Goal: Task Accomplishment & Management: Use online tool/utility

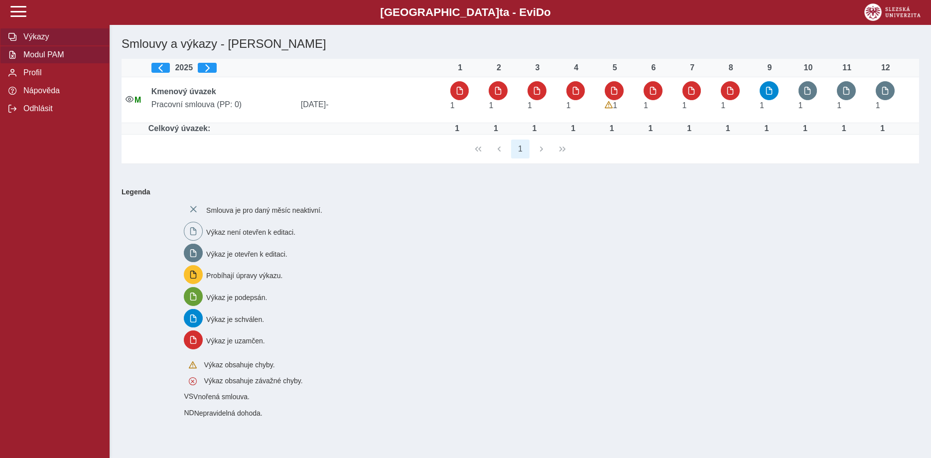
click at [52, 59] on span "Modul PAM" at bounding box center [60, 54] width 81 height 9
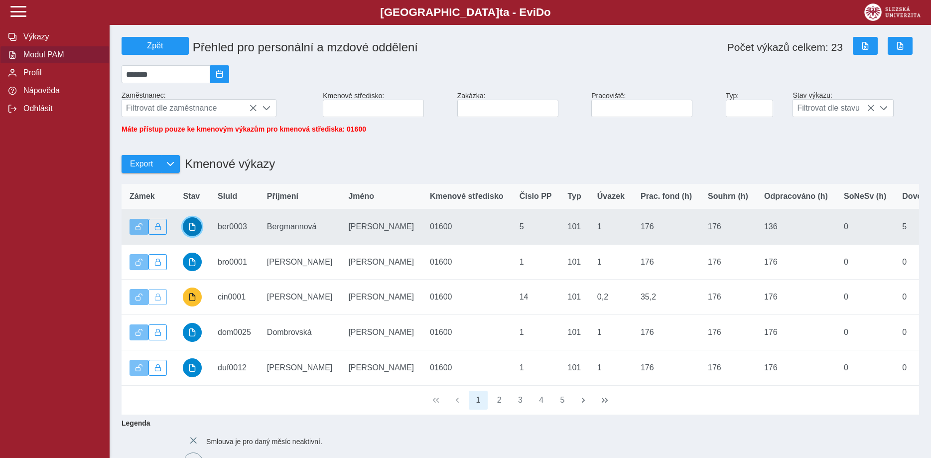
click at [193, 231] on span "button" at bounding box center [192, 227] width 8 height 8
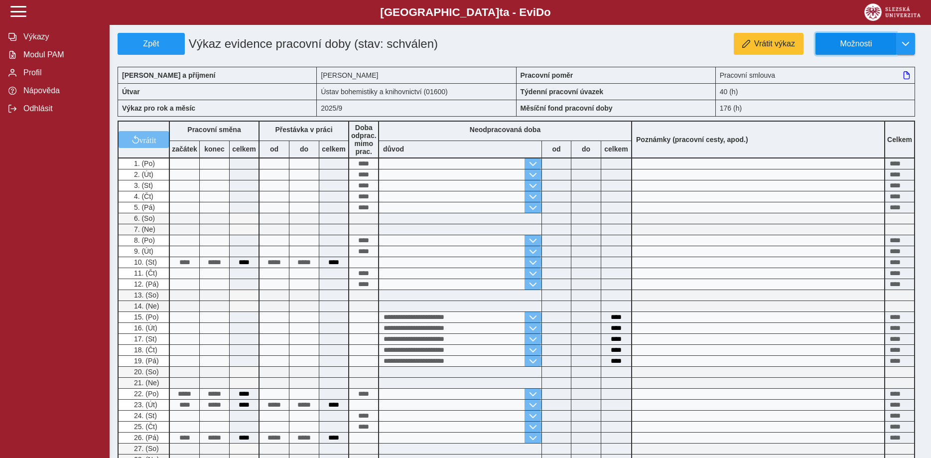
click at [841, 45] on span "Možnosti" at bounding box center [856, 43] width 64 height 9
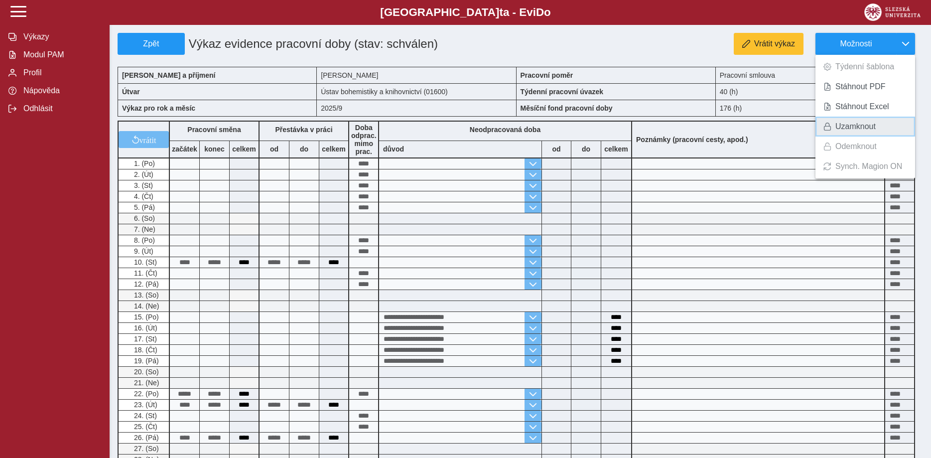
click at [842, 125] on span "Uzamknout" at bounding box center [856, 127] width 40 height 8
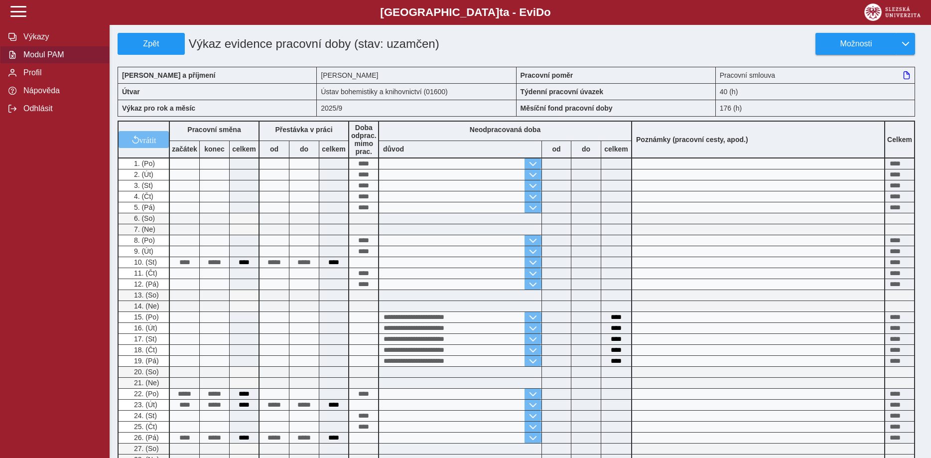
click at [56, 59] on span "Modul PAM" at bounding box center [60, 54] width 81 height 9
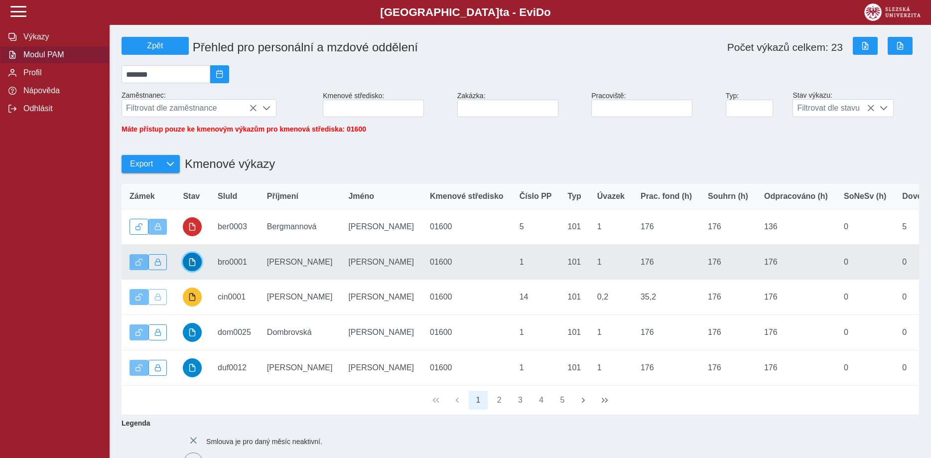
click at [186, 266] on button "button" at bounding box center [192, 262] width 19 height 19
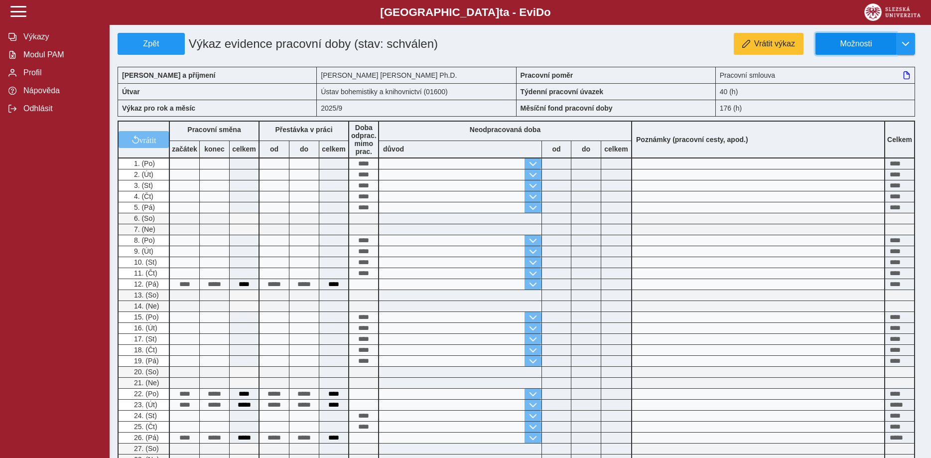
click at [862, 46] on span "Možnosti" at bounding box center [856, 43] width 64 height 9
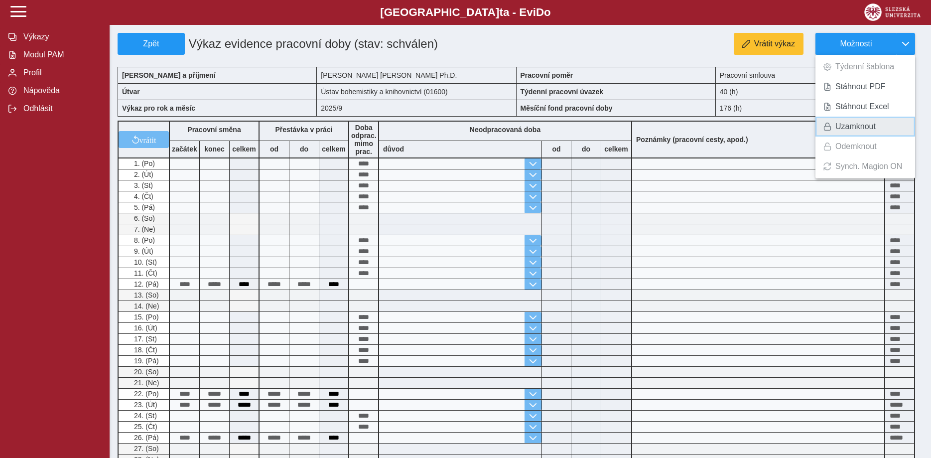
click at [849, 125] on span "Uzamknout" at bounding box center [856, 127] width 40 height 8
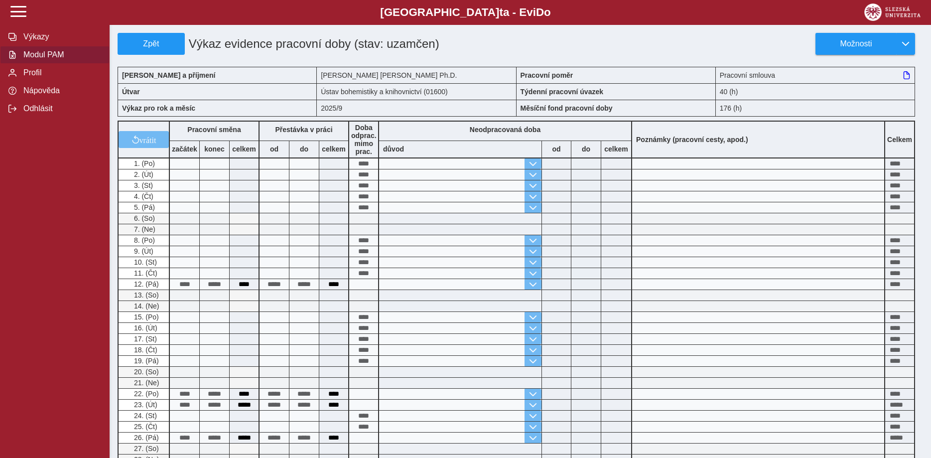
click at [36, 59] on span "Modul PAM" at bounding box center [60, 54] width 81 height 9
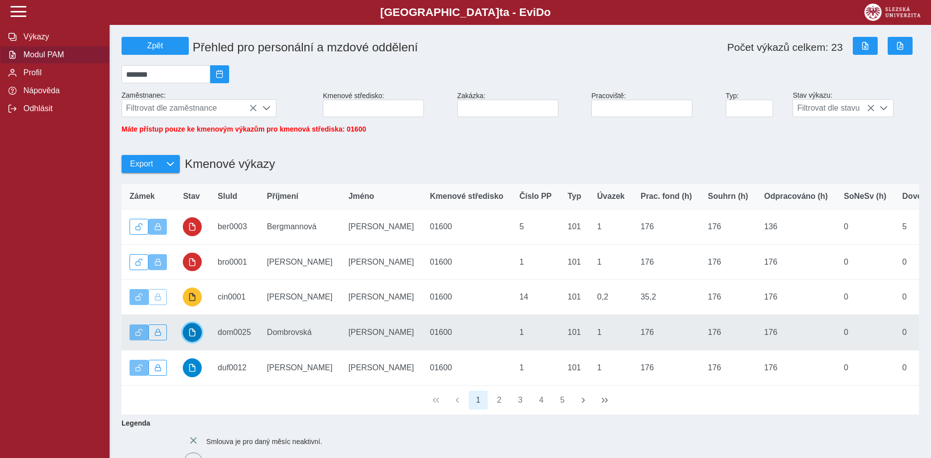
click at [194, 336] on span "button" at bounding box center [192, 332] width 8 height 8
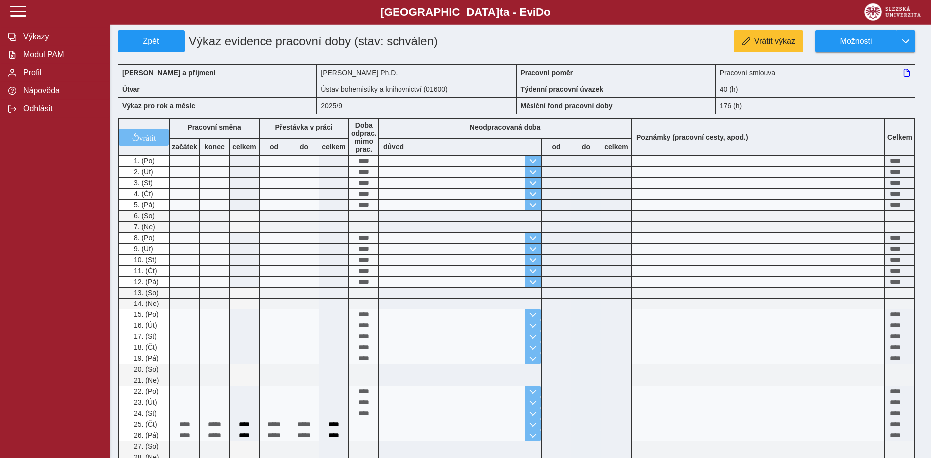
scroll to position [1, 0]
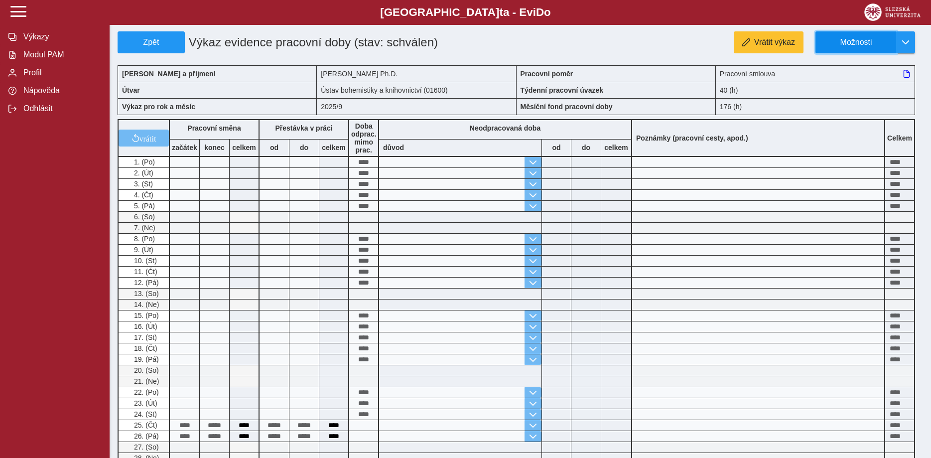
click at [851, 47] on span "Možnosti" at bounding box center [856, 42] width 64 height 9
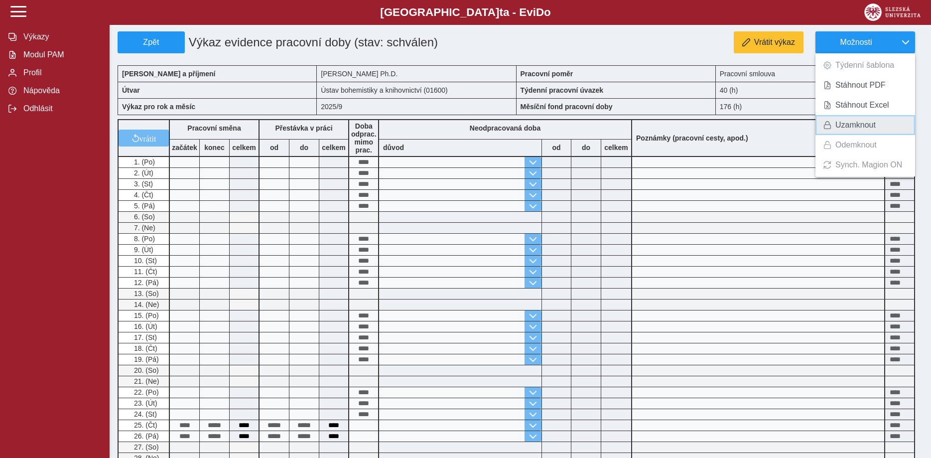
click at [840, 123] on span "Uzamknout" at bounding box center [856, 125] width 40 height 8
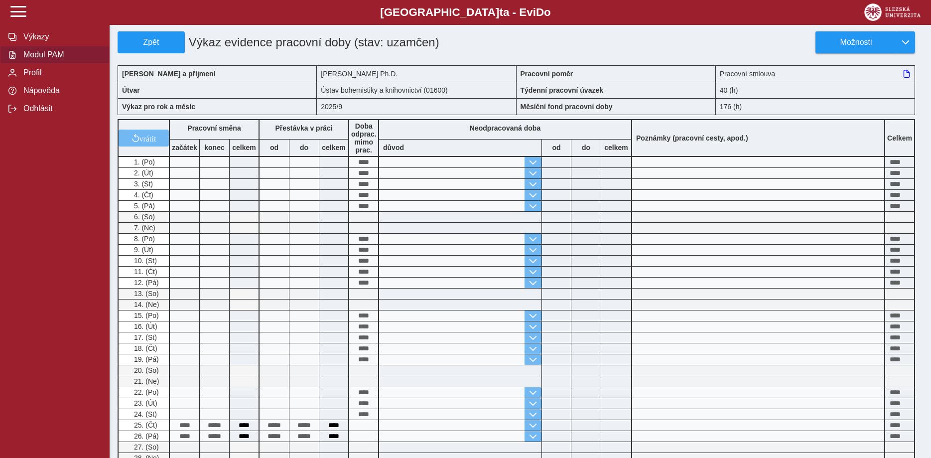
click at [55, 59] on span "Modul PAM" at bounding box center [60, 54] width 81 height 9
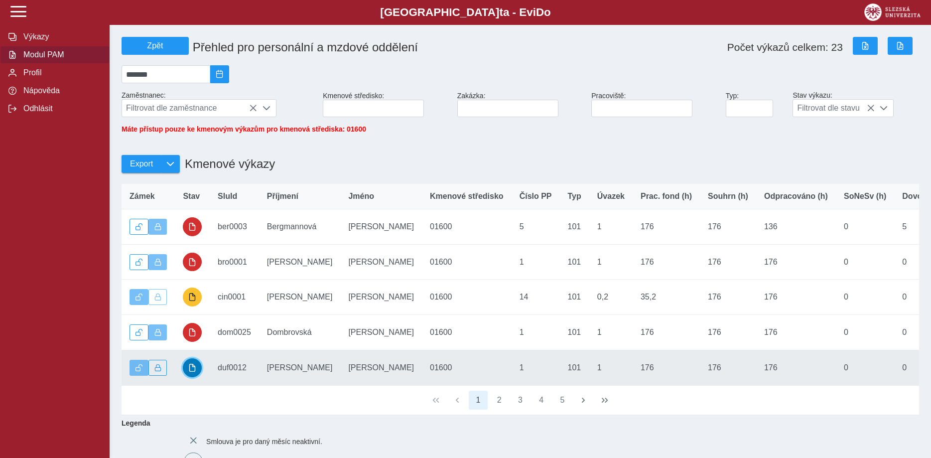
click at [188, 375] on button "button" at bounding box center [192, 367] width 19 height 19
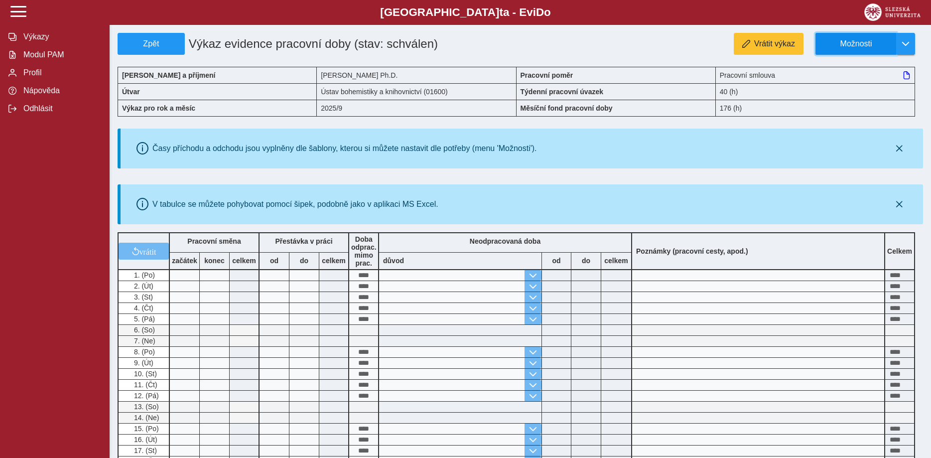
click at [862, 41] on span "Možnosti" at bounding box center [856, 43] width 64 height 9
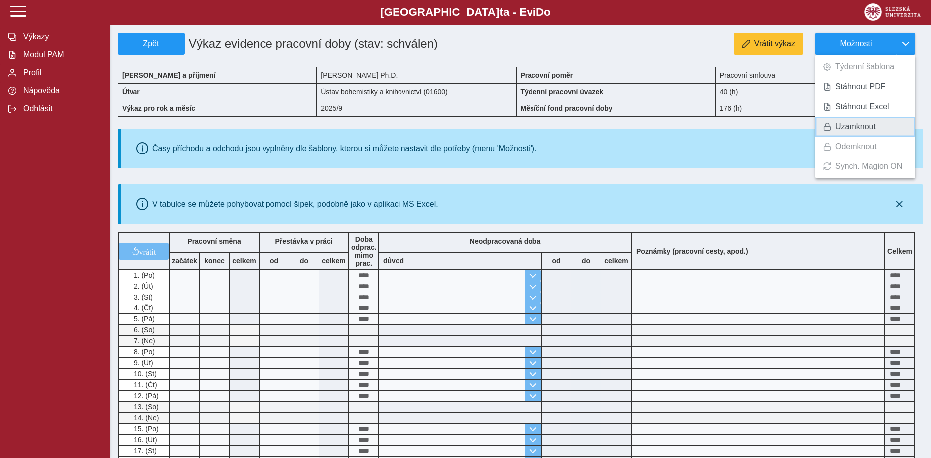
click at [845, 129] on span "Uzamknout" at bounding box center [856, 127] width 40 height 8
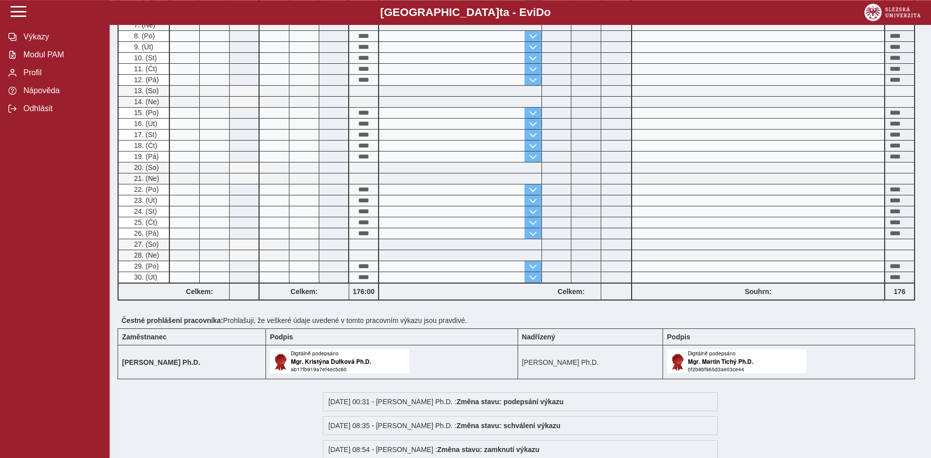
scroll to position [392, 0]
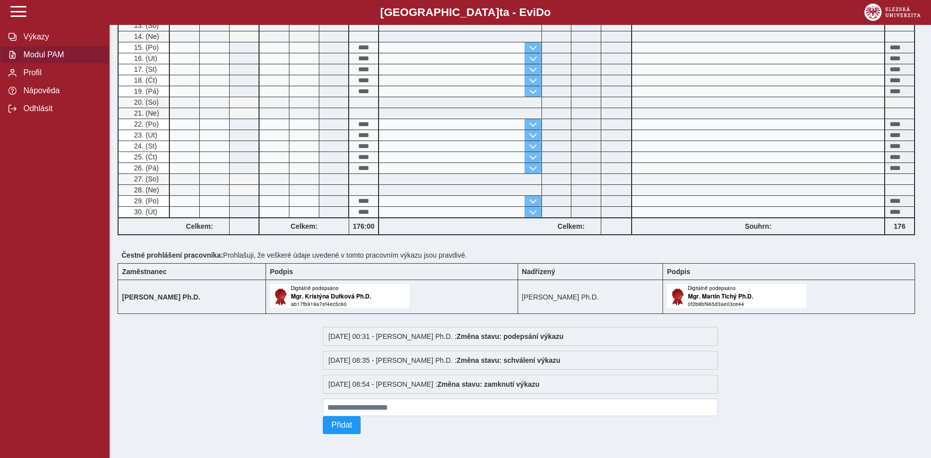
click at [40, 59] on span "Modul PAM" at bounding box center [60, 54] width 81 height 9
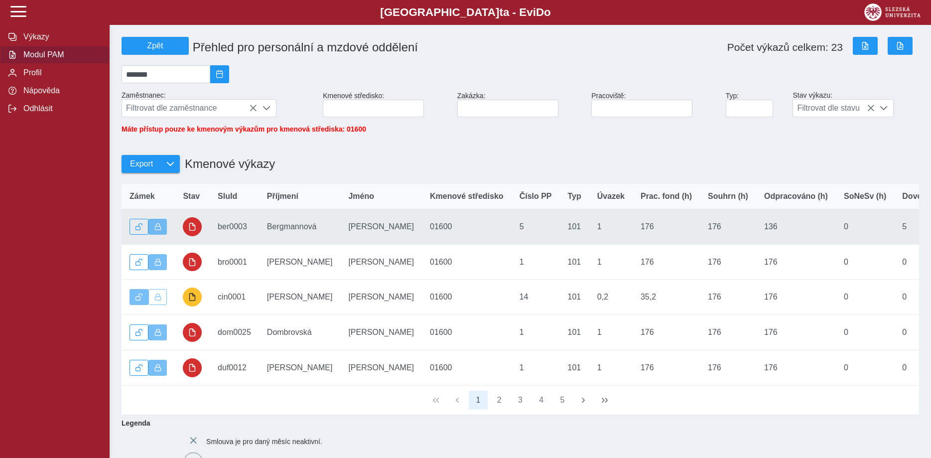
scroll to position [102, 0]
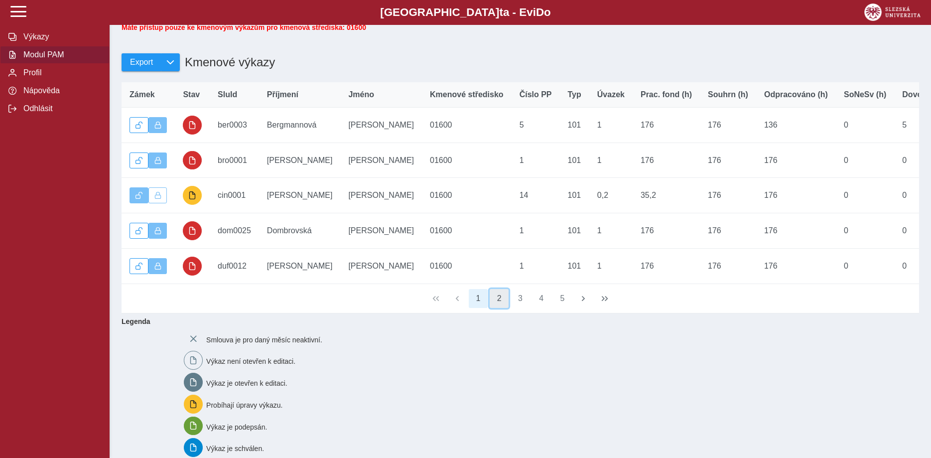
click at [499, 306] on button "2" at bounding box center [499, 298] width 19 height 19
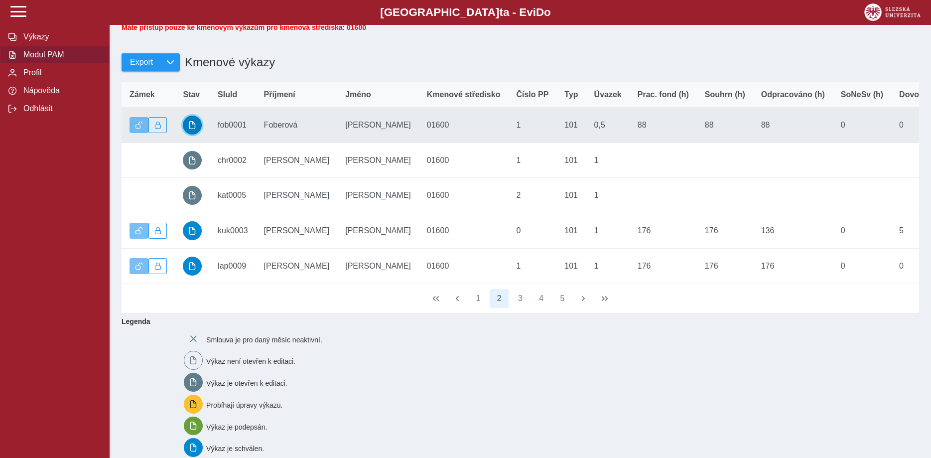
click at [191, 129] on span "button" at bounding box center [192, 125] width 8 height 8
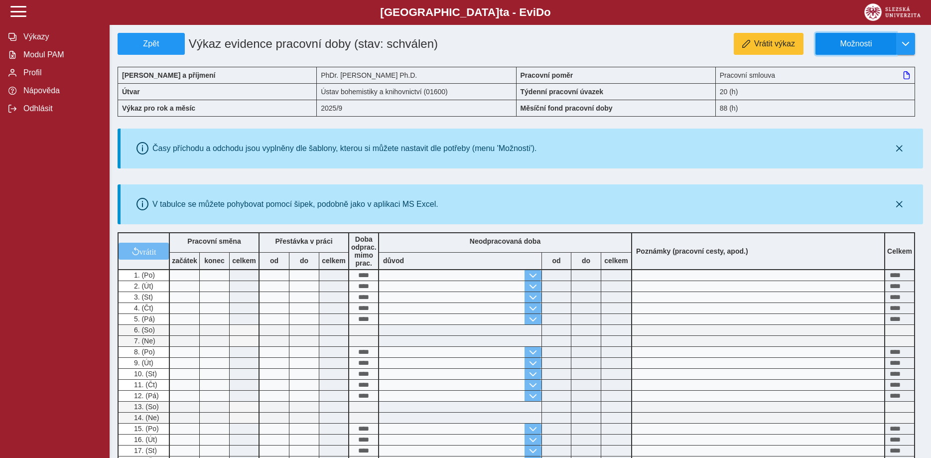
click at [858, 45] on span "Možnosti" at bounding box center [856, 43] width 64 height 9
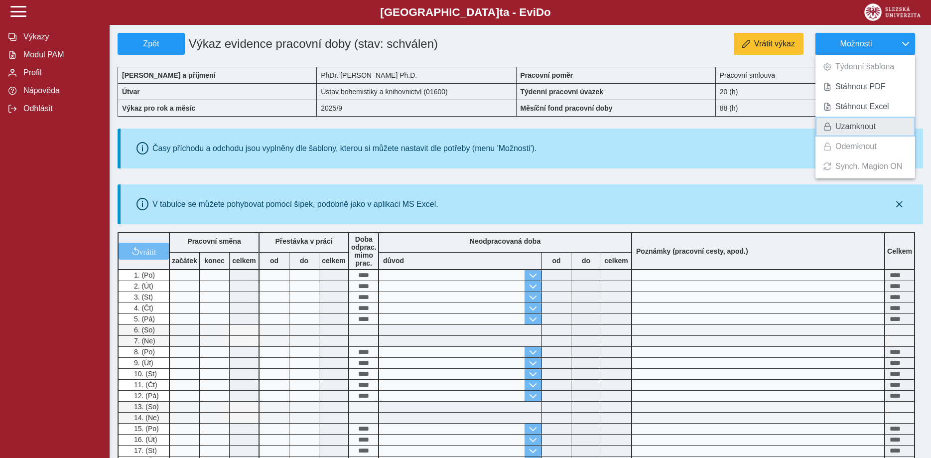
click at [859, 126] on span "Uzamknout" at bounding box center [856, 127] width 40 height 8
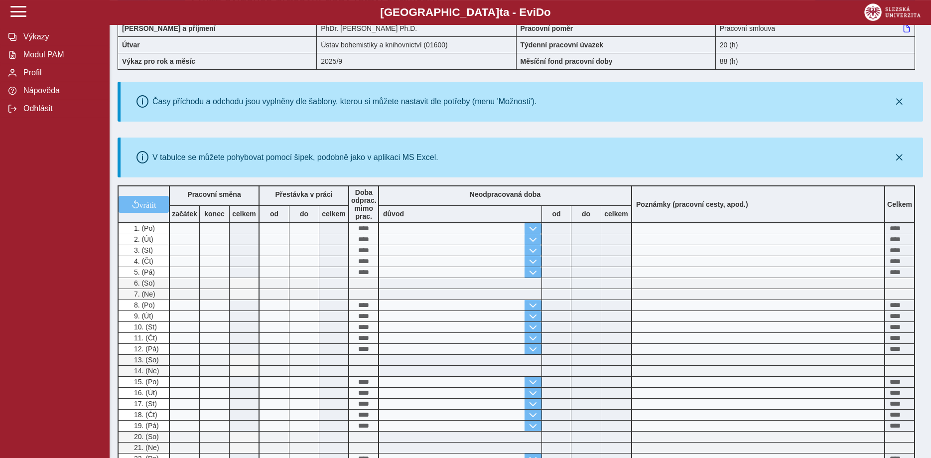
scroll to position [152, 0]
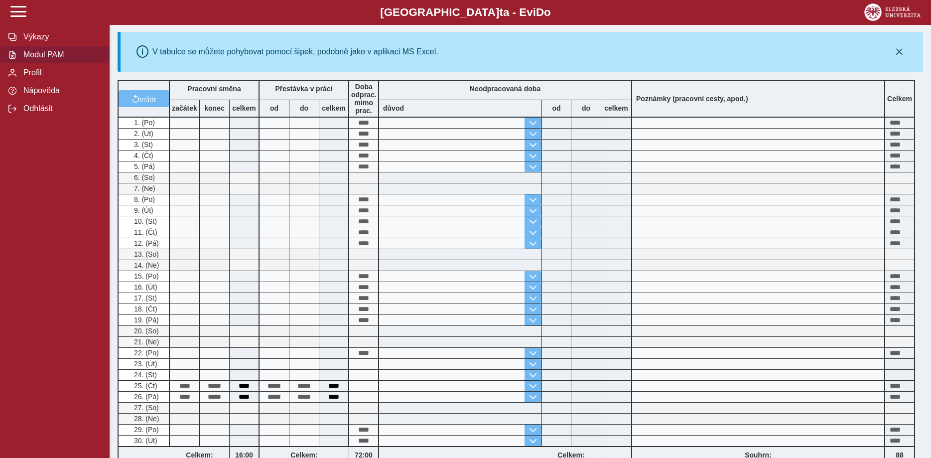
click at [49, 59] on span "Modul PAM" at bounding box center [60, 54] width 81 height 9
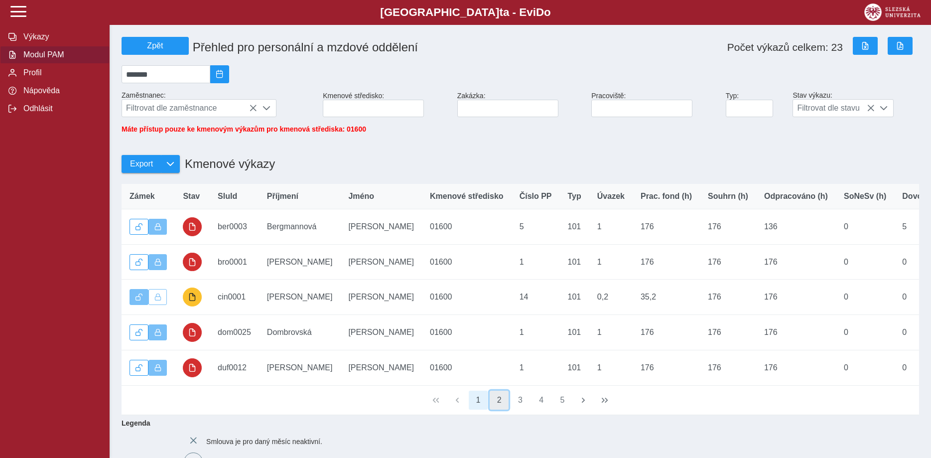
click at [497, 409] on button "2" at bounding box center [499, 400] width 19 height 19
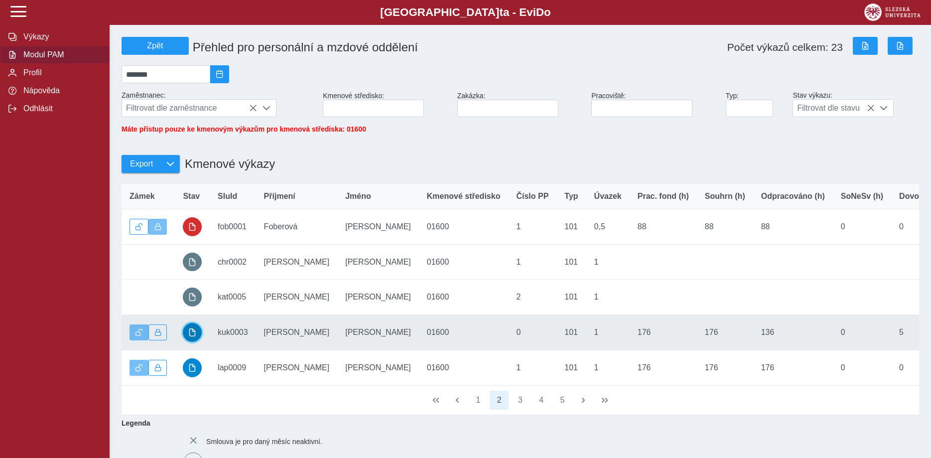
click at [192, 336] on span "button" at bounding box center [192, 332] width 8 height 8
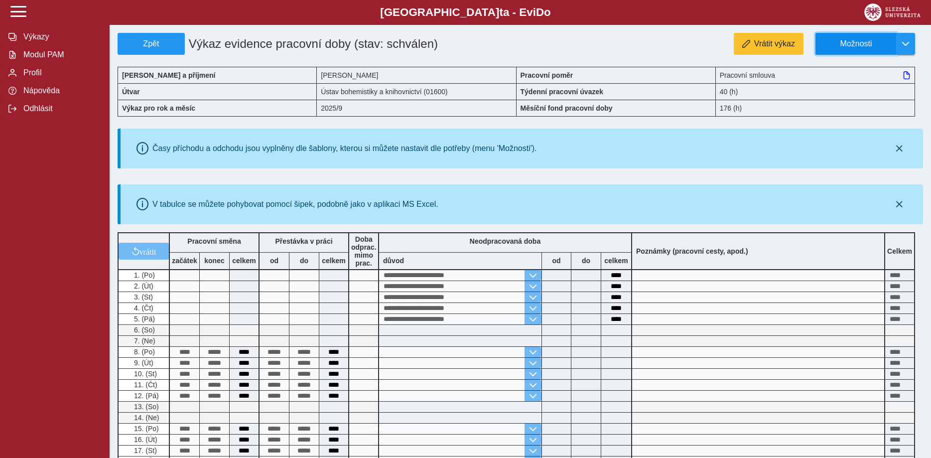
click at [863, 41] on span "Možnosti" at bounding box center [856, 43] width 64 height 9
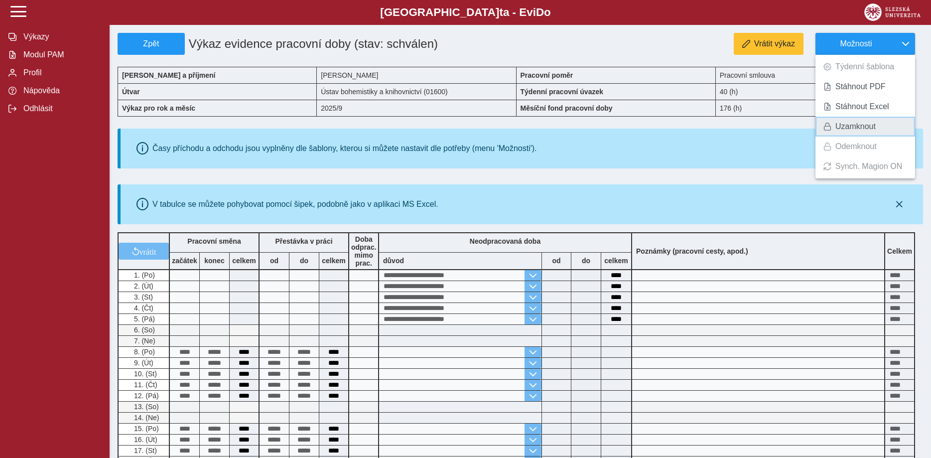
click at [848, 125] on span "Uzamknout" at bounding box center [856, 127] width 40 height 8
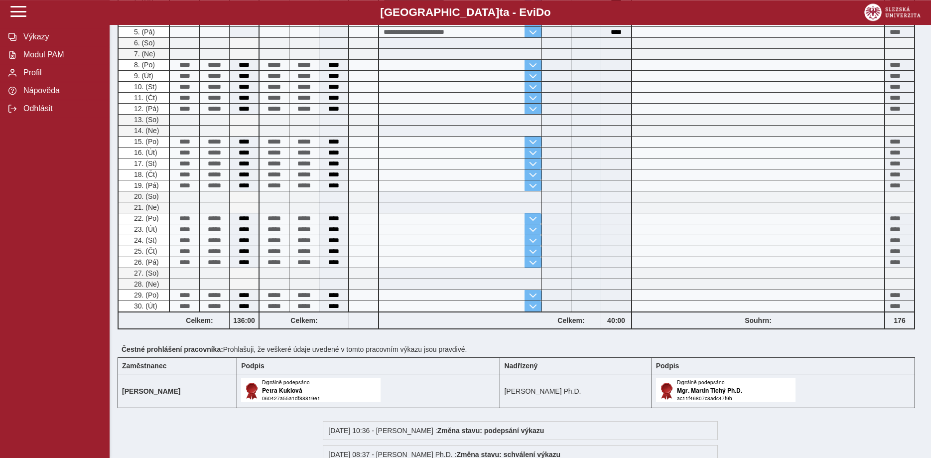
scroll to position [392, 0]
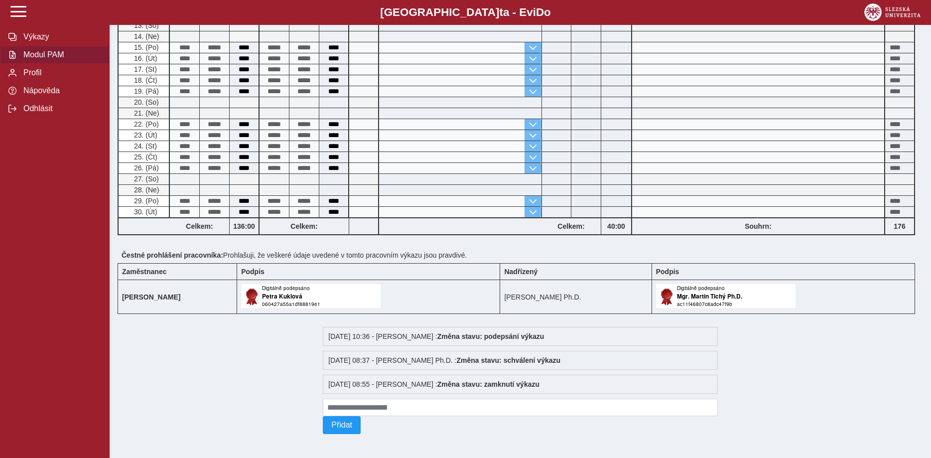
click at [42, 59] on span "Modul PAM" at bounding box center [60, 54] width 81 height 9
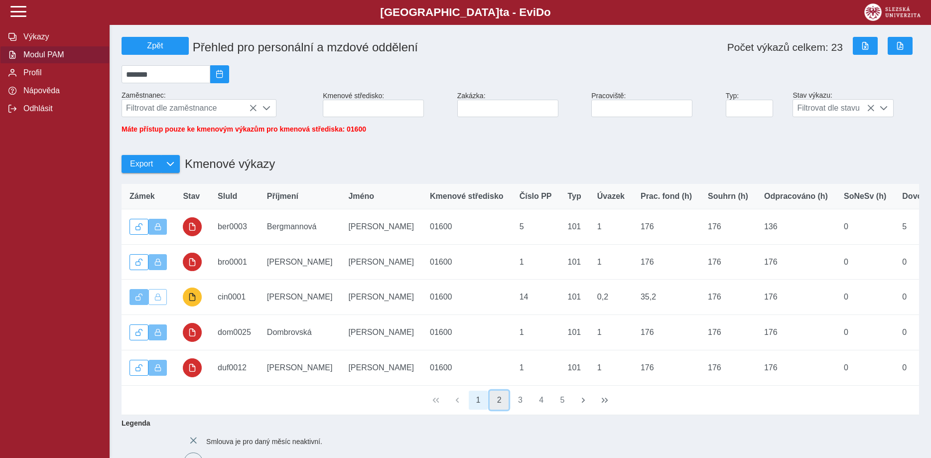
click at [498, 407] on button "2" at bounding box center [499, 400] width 19 height 19
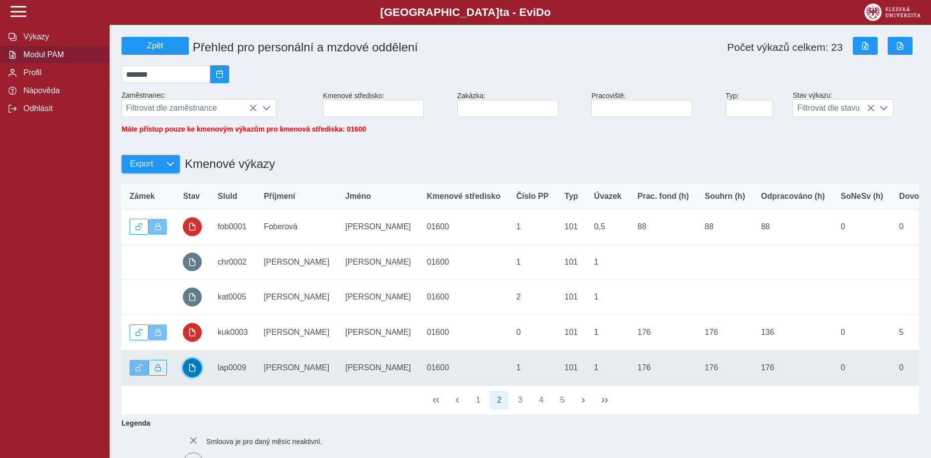
click at [191, 372] on span "button" at bounding box center [192, 368] width 8 height 8
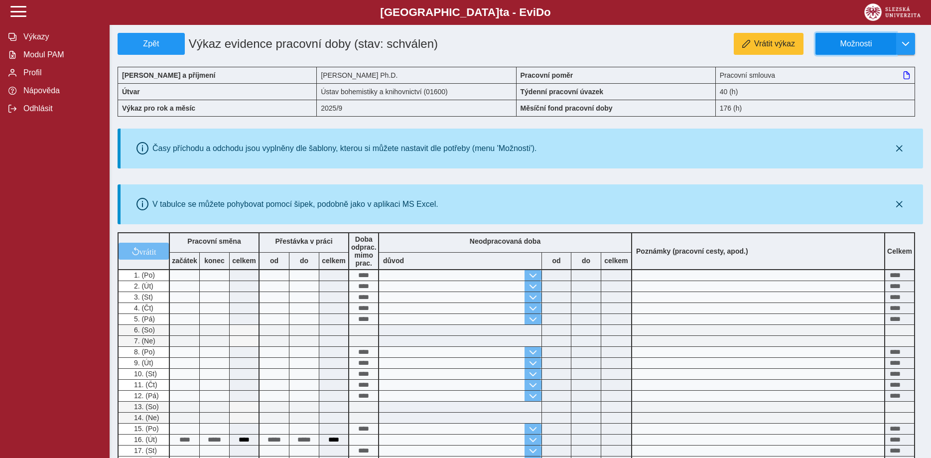
click at [847, 43] on span "Možnosti" at bounding box center [856, 43] width 64 height 9
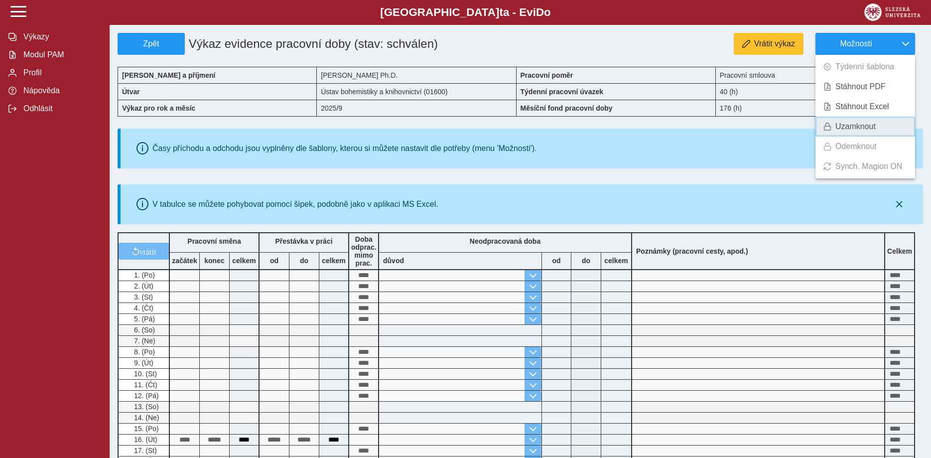
click at [841, 127] on span "Uzamknout" at bounding box center [856, 127] width 40 height 8
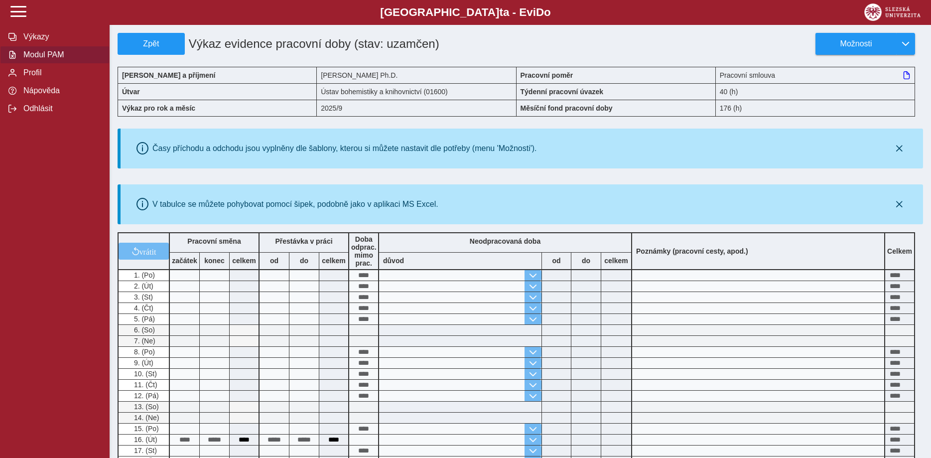
click at [44, 59] on span "Modul PAM" at bounding box center [60, 54] width 81 height 9
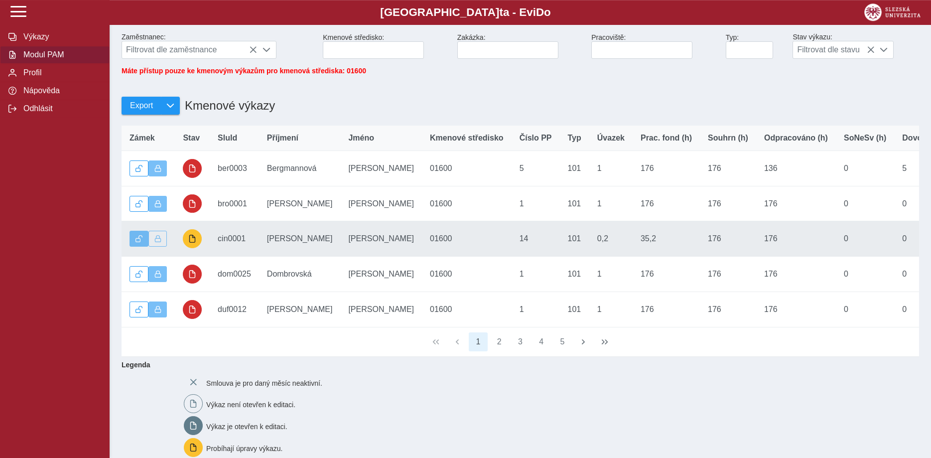
scroll to position [102, 0]
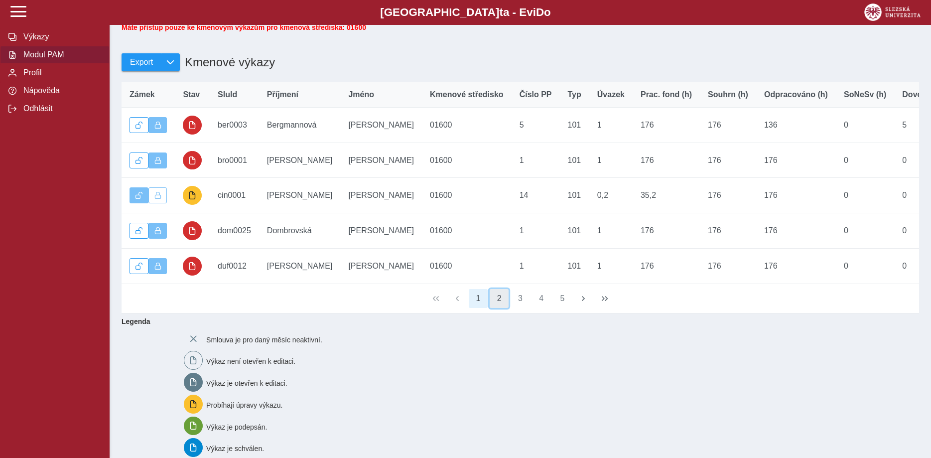
click at [499, 307] on button "2" at bounding box center [499, 298] width 19 height 19
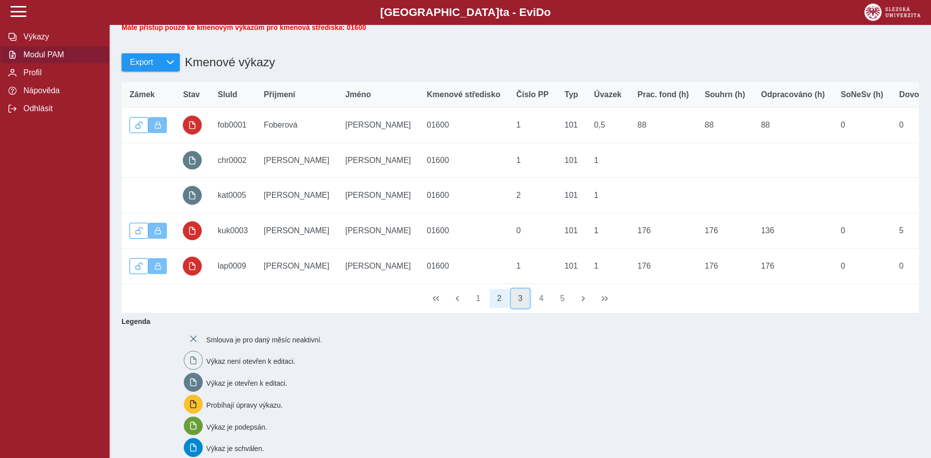
click at [521, 306] on button "3" at bounding box center [520, 298] width 19 height 19
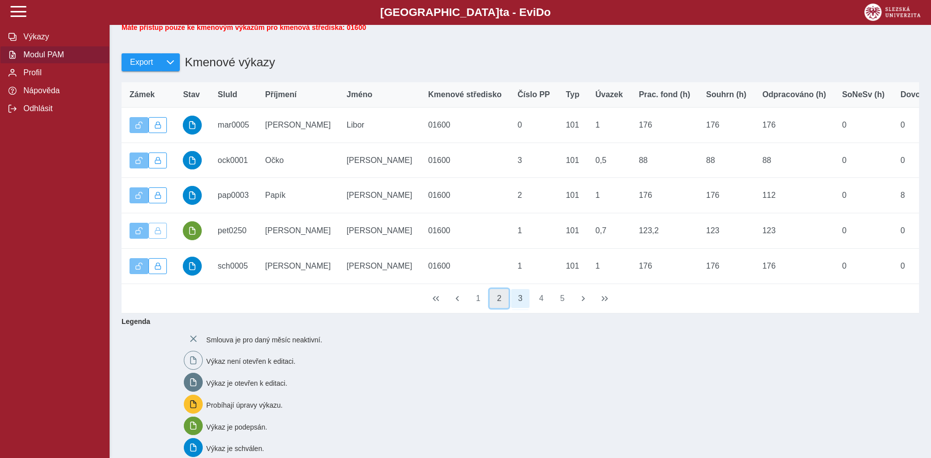
click at [501, 306] on button "2" at bounding box center [499, 298] width 19 height 19
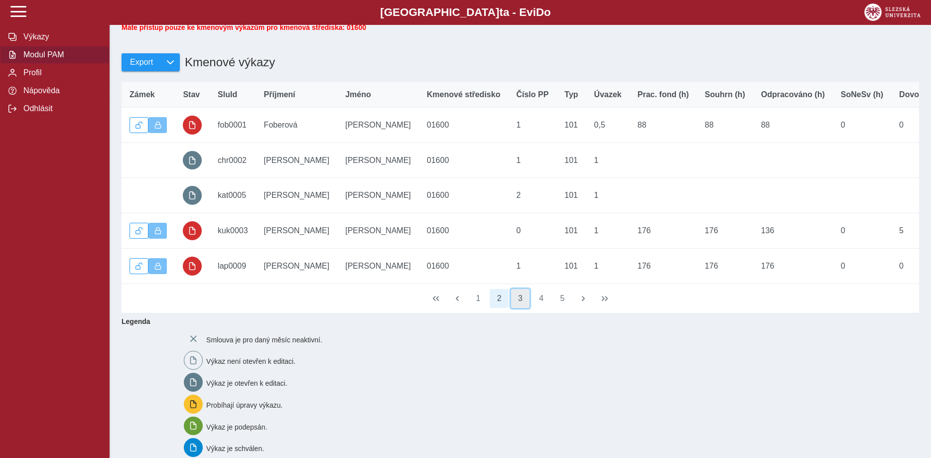
click at [517, 305] on button "3" at bounding box center [520, 298] width 19 height 19
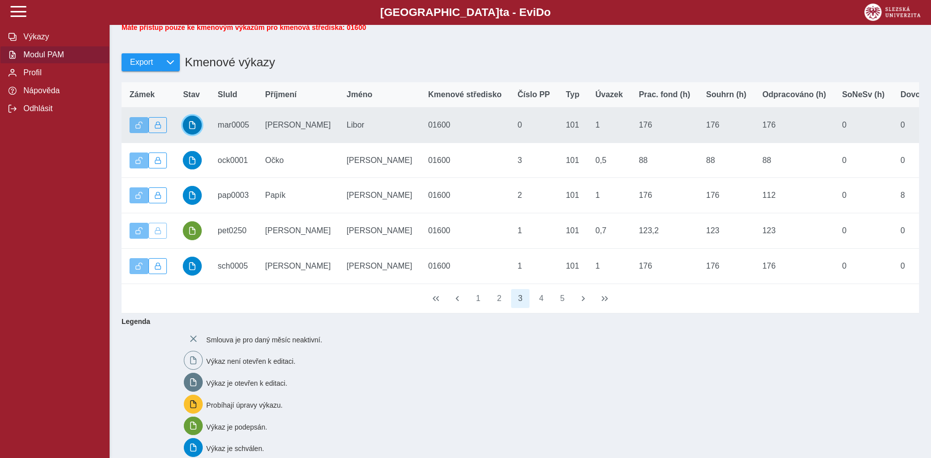
click at [190, 128] on button "button" at bounding box center [192, 125] width 19 height 19
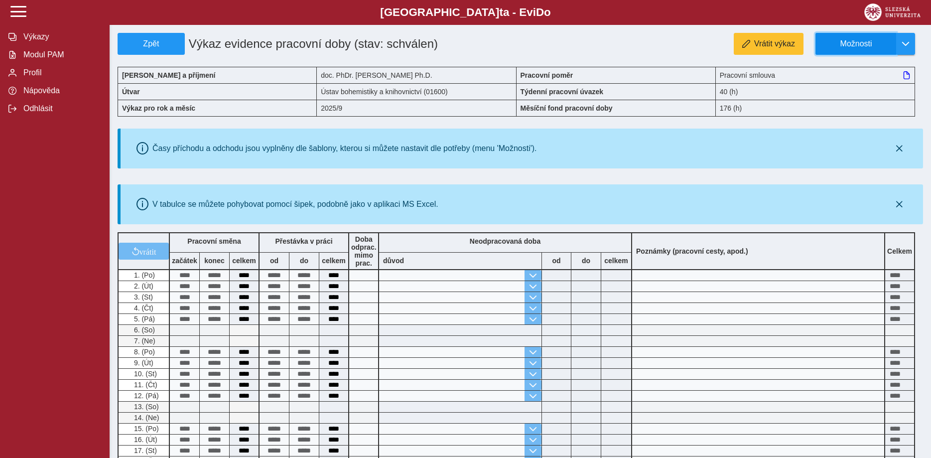
click at [869, 40] on span "Možnosti" at bounding box center [856, 43] width 64 height 9
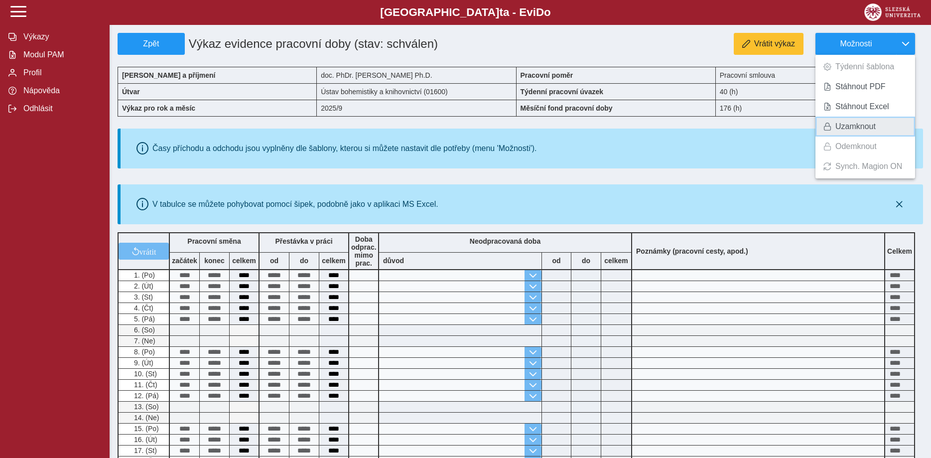
click at [847, 124] on span "Uzamknout" at bounding box center [856, 127] width 40 height 8
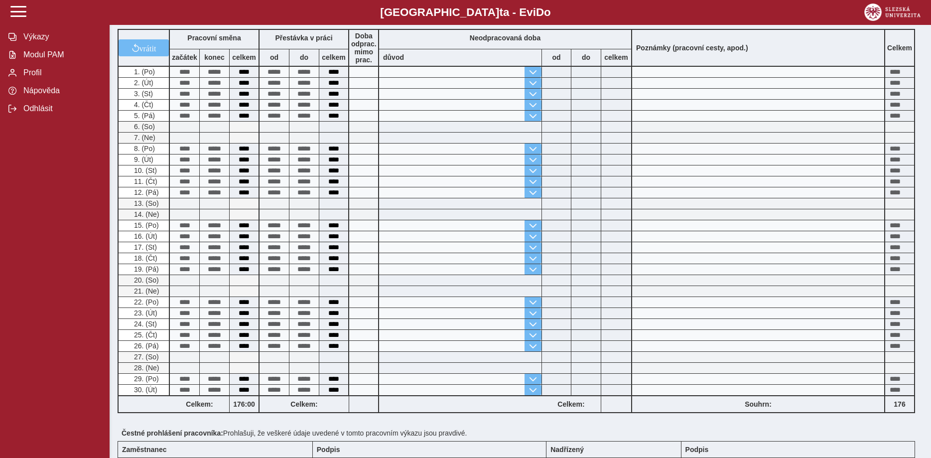
scroll to position [392, 0]
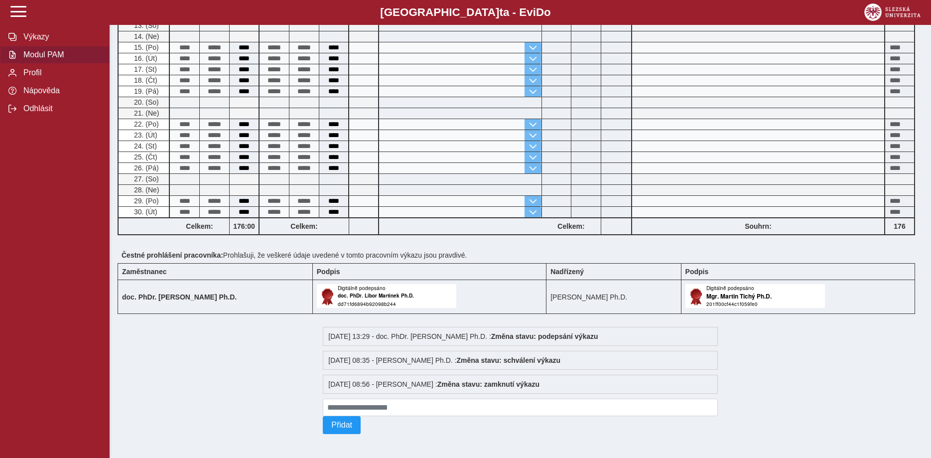
click at [41, 59] on span "Modul PAM" at bounding box center [60, 54] width 81 height 9
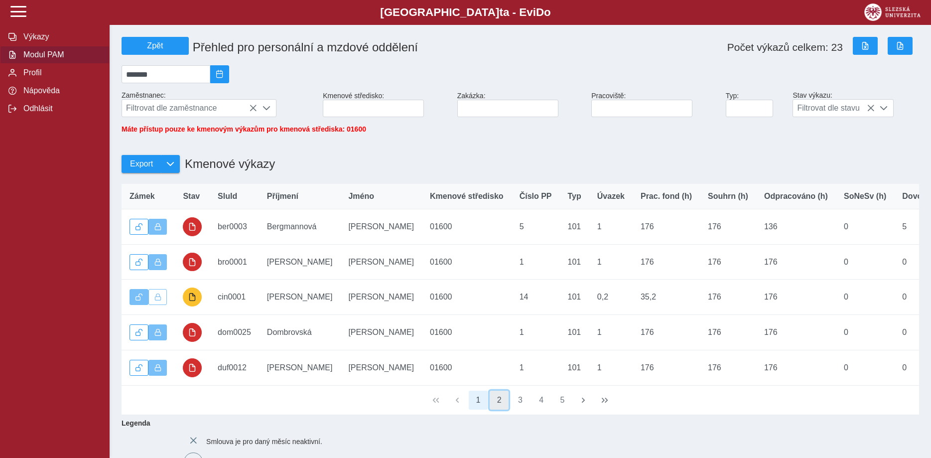
click at [502, 407] on button "2" at bounding box center [499, 400] width 19 height 19
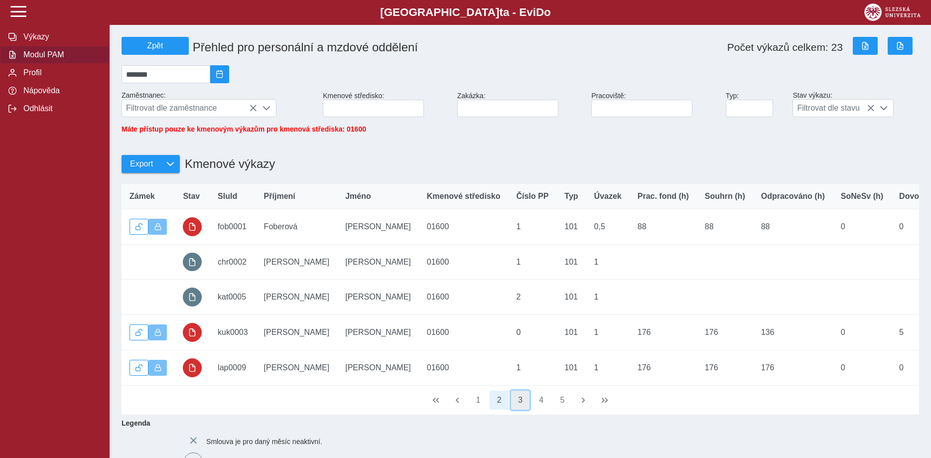
click at [521, 406] on button "3" at bounding box center [520, 400] width 19 height 19
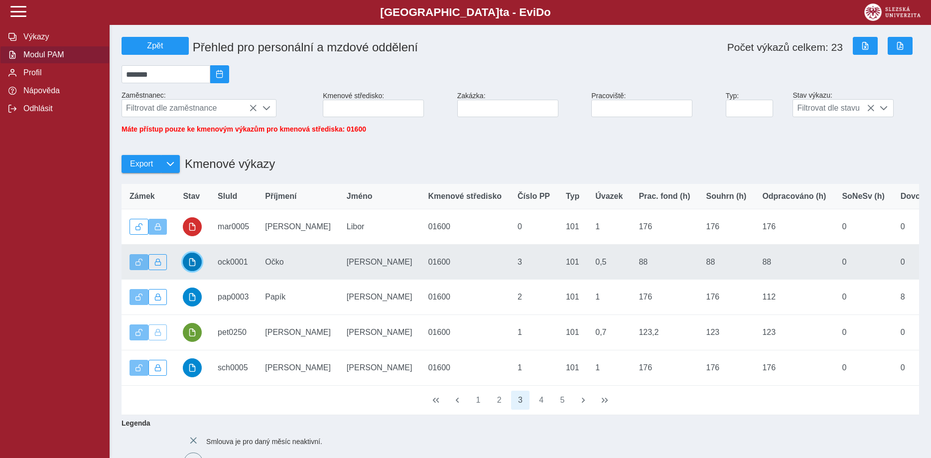
click at [193, 266] on span "button" at bounding box center [192, 262] width 8 height 8
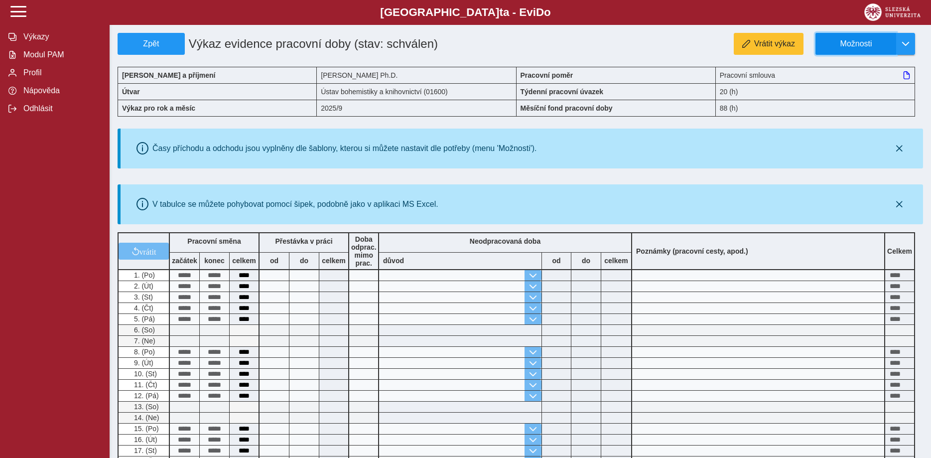
click at [863, 46] on span "Možnosti" at bounding box center [856, 43] width 64 height 9
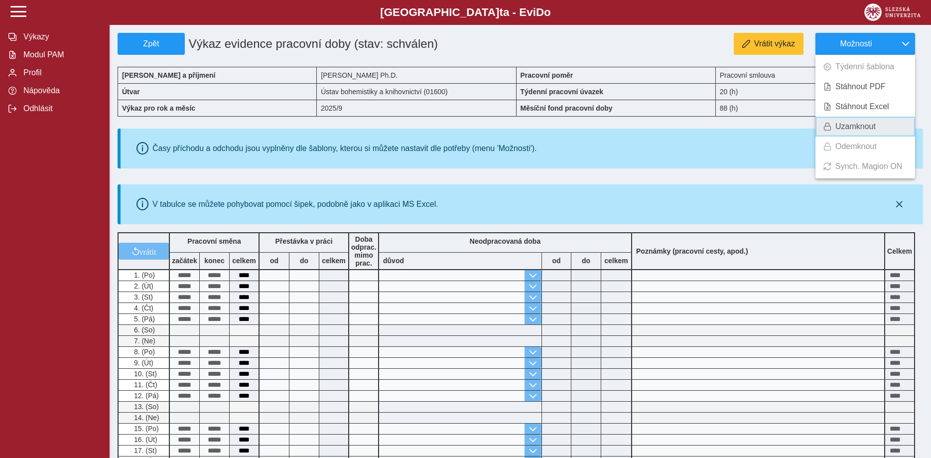
click at [854, 127] on span "Uzamknout" at bounding box center [856, 127] width 40 height 8
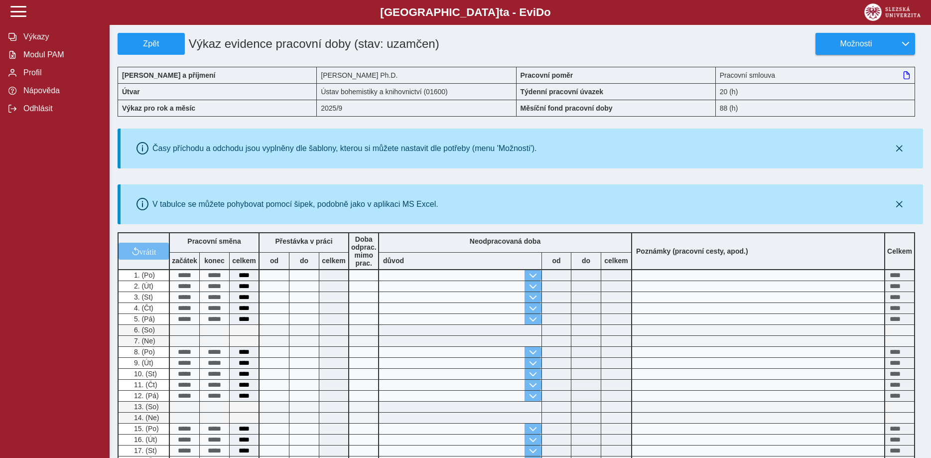
scroll to position [203, 0]
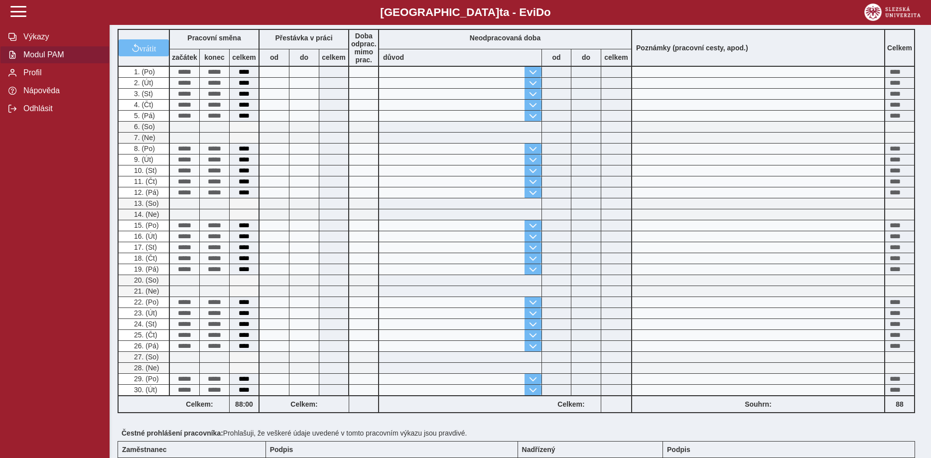
click at [37, 59] on span "Modul PAM" at bounding box center [60, 54] width 81 height 9
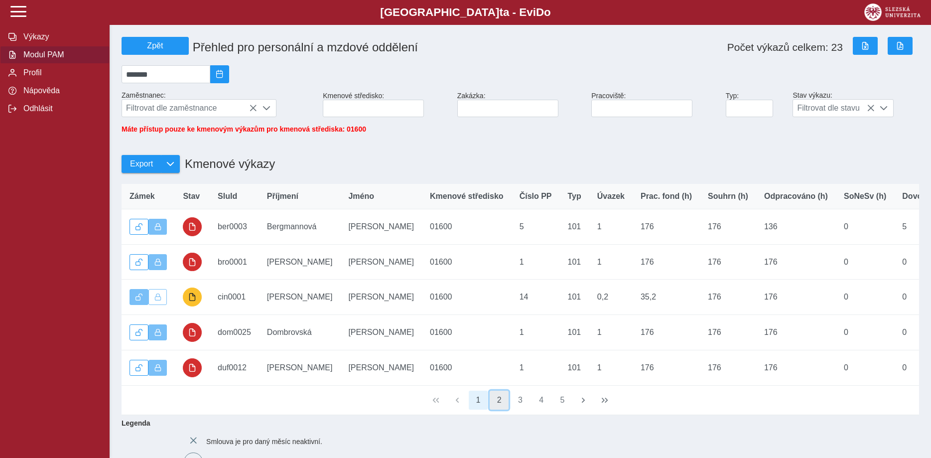
click at [501, 406] on button "2" at bounding box center [499, 400] width 19 height 19
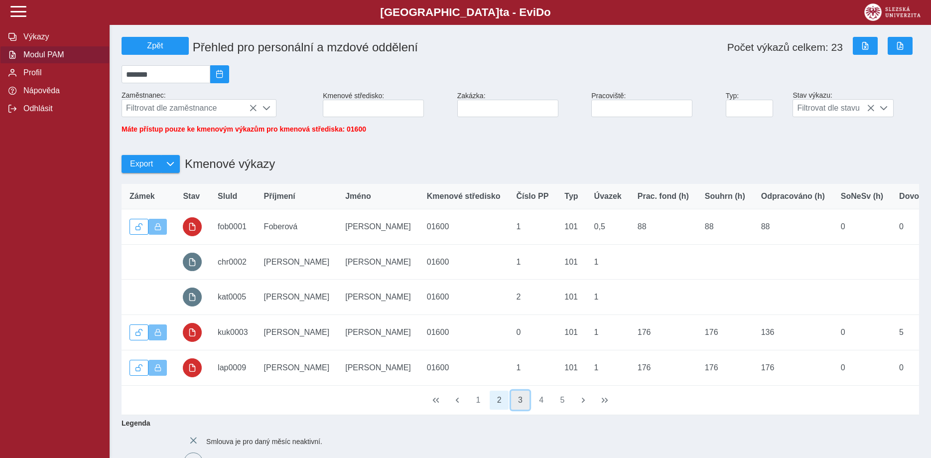
click at [516, 409] on button "3" at bounding box center [520, 400] width 19 height 19
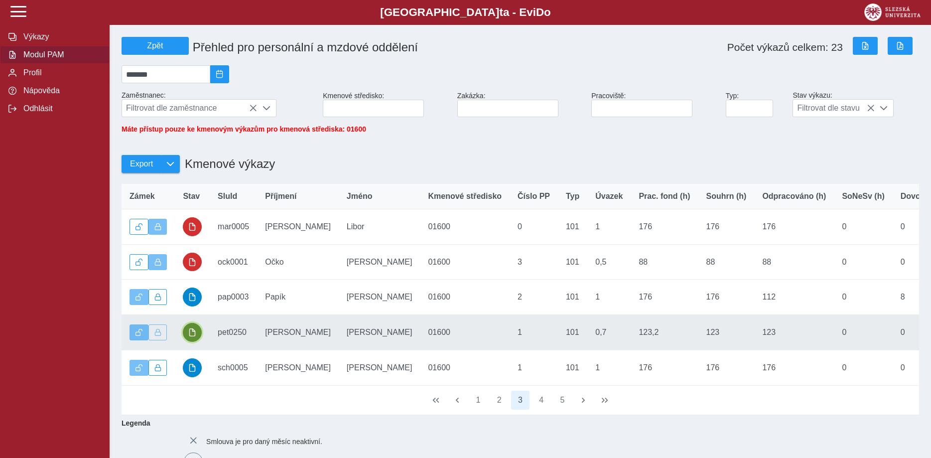
click at [190, 336] on span "button" at bounding box center [192, 332] width 8 height 8
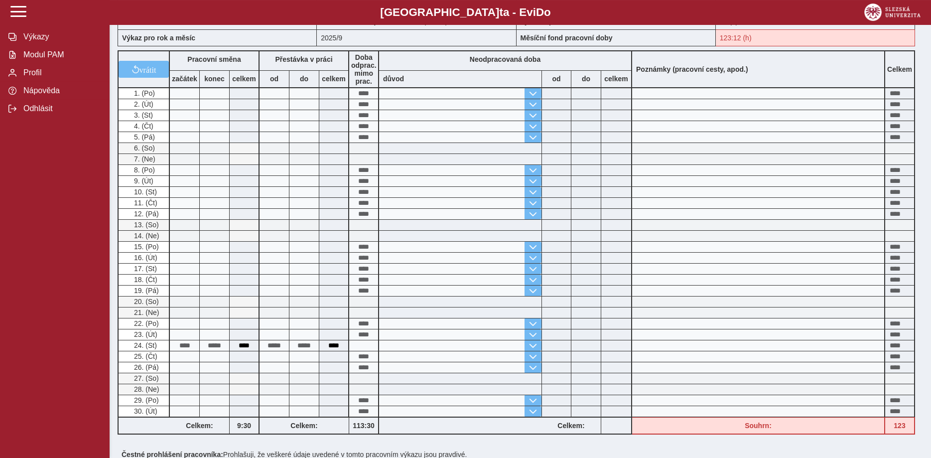
scroll to position [51, 0]
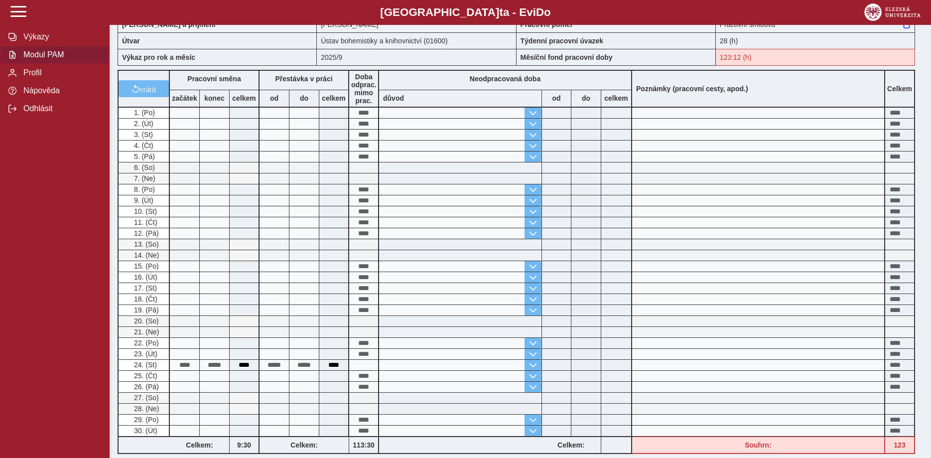
click at [50, 59] on span "Modul PAM" at bounding box center [60, 54] width 81 height 9
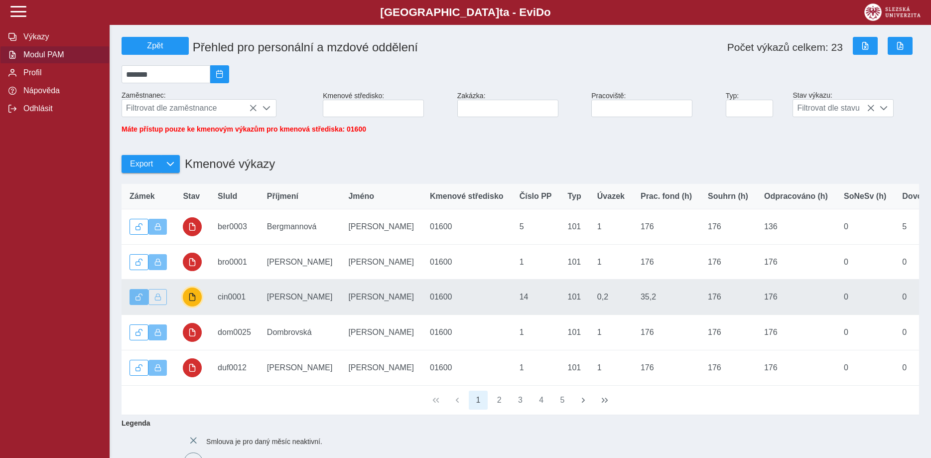
click at [194, 299] on button "button" at bounding box center [192, 296] width 19 height 19
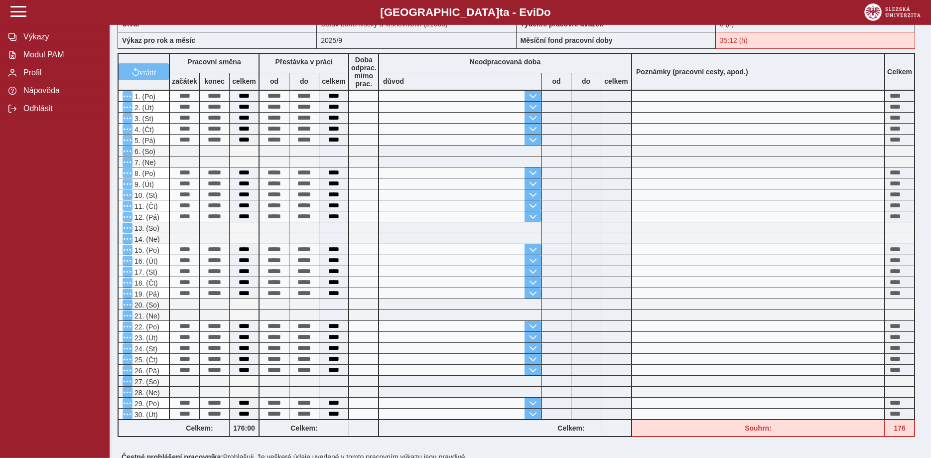
scroll to position [51, 0]
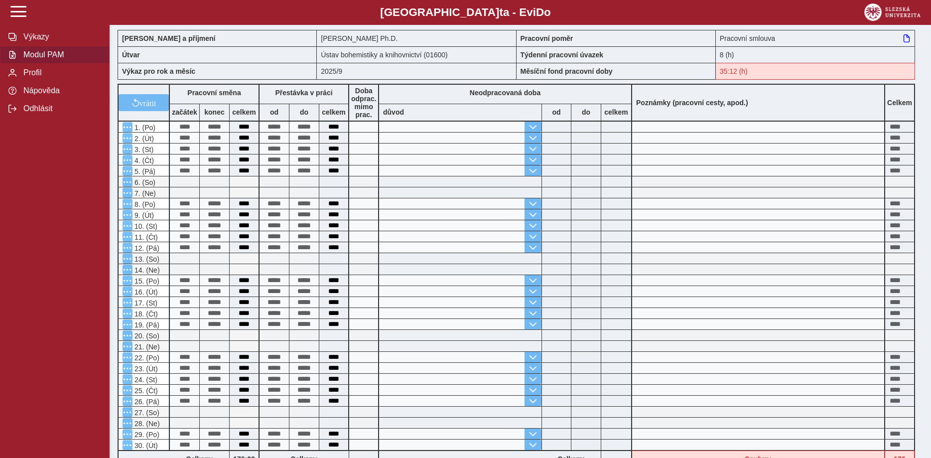
click at [30, 59] on span "Modul PAM" at bounding box center [60, 54] width 81 height 9
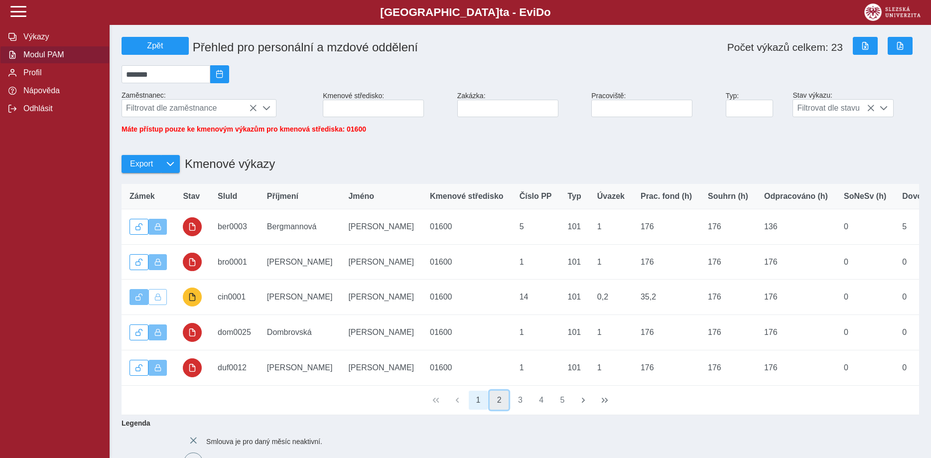
click at [496, 404] on button "2" at bounding box center [499, 400] width 19 height 19
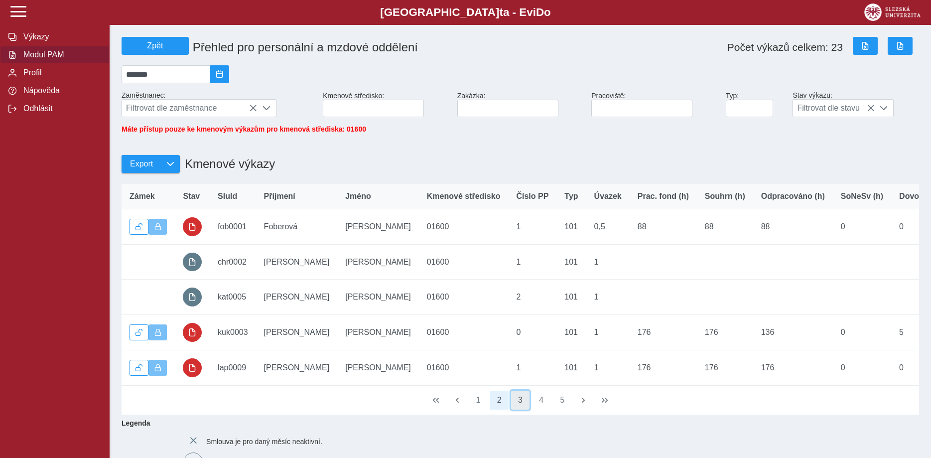
click at [518, 408] on button "3" at bounding box center [520, 400] width 19 height 19
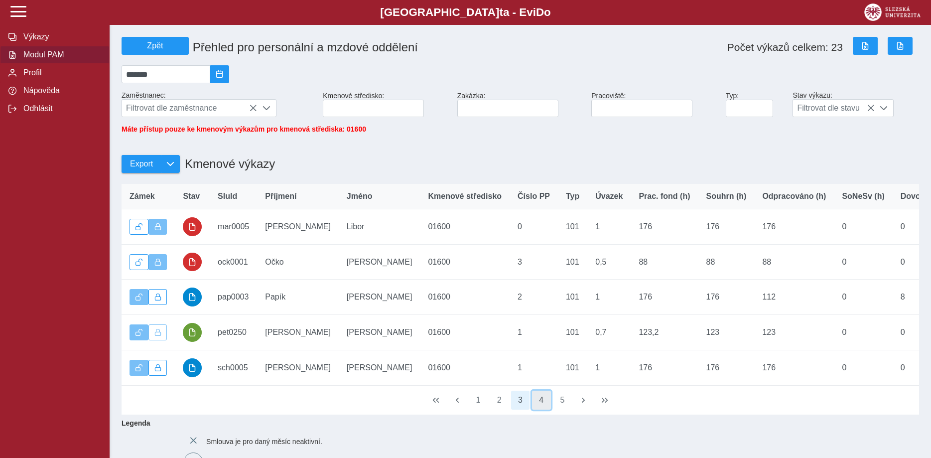
click at [541, 407] on button "4" at bounding box center [541, 400] width 19 height 19
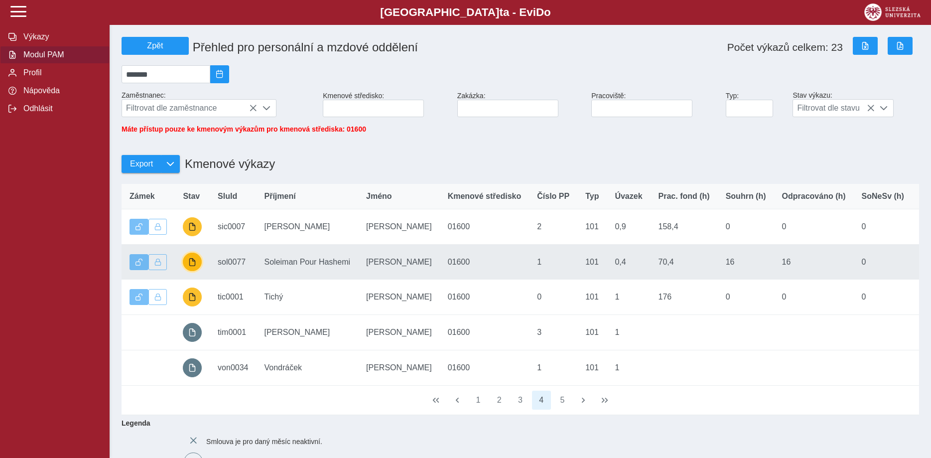
click at [190, 266] on span "button" at bounding box center [192, 262] width 8 height 8
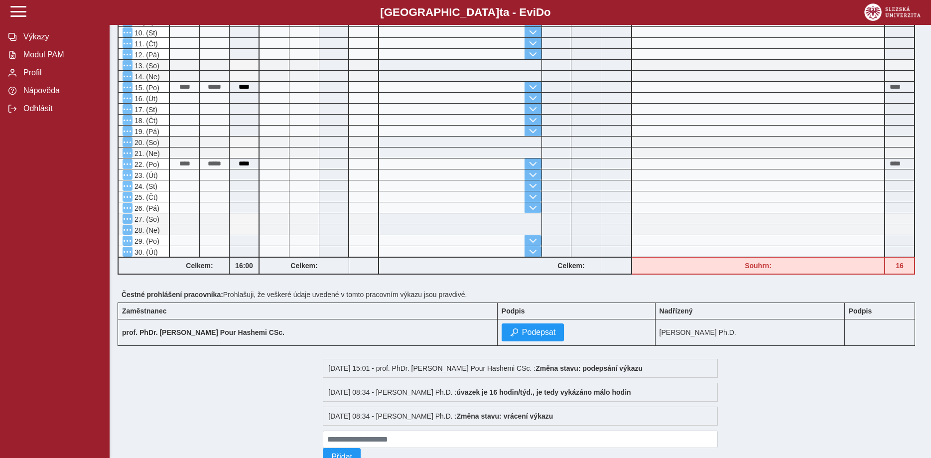
scroll to position [102, 0]
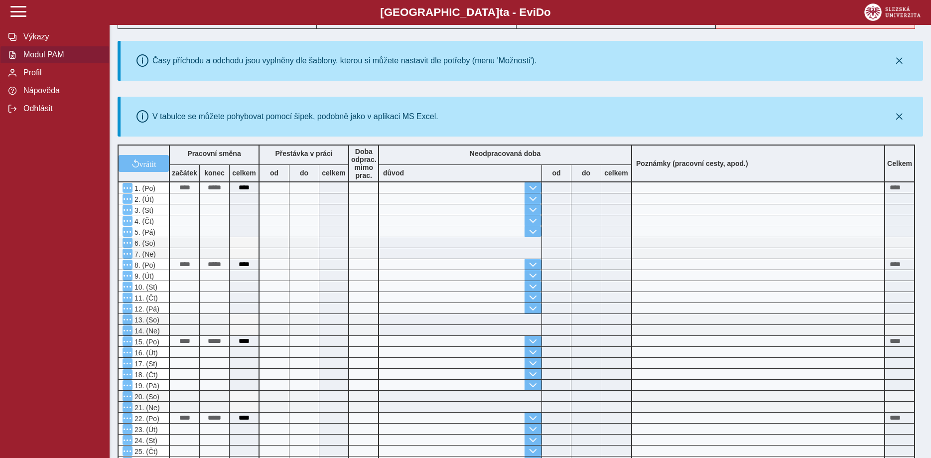
click at [29, 59] on span "Modul PAM" at bounding box center [60, 54] width 81 height 9
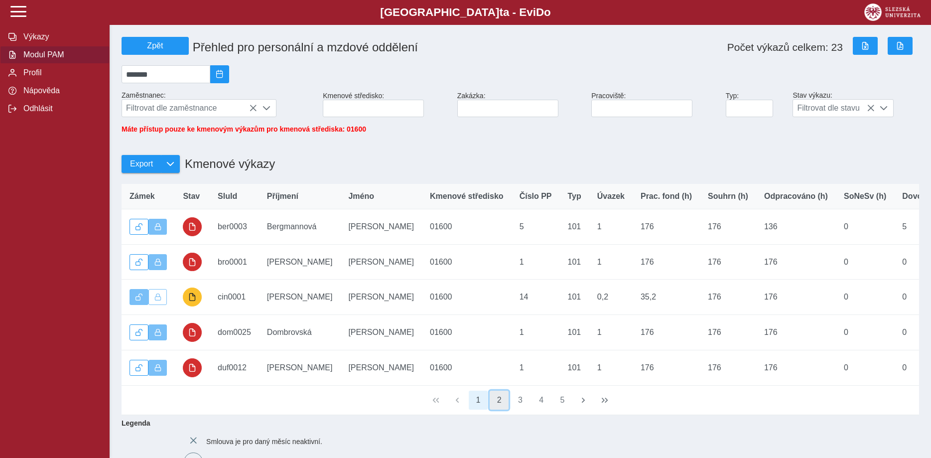
click at [503, 408] on button "2" at bounding box center [499, 400] width 19 height 19
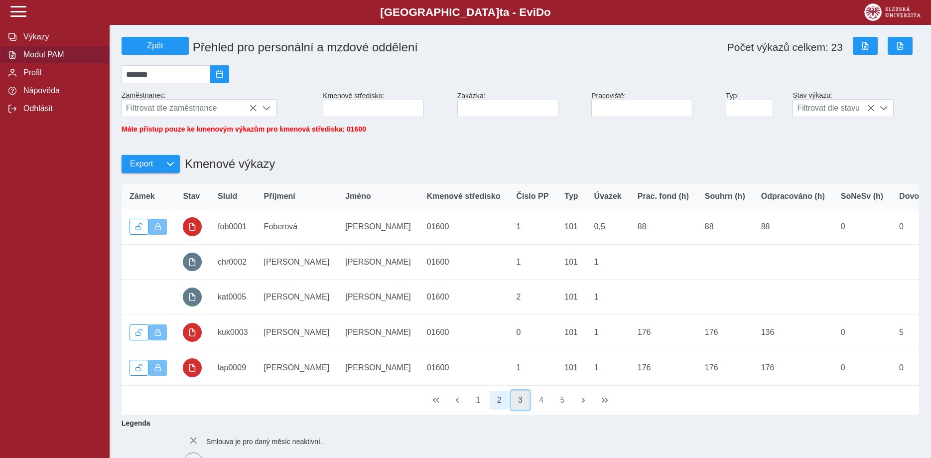
click at [520, 406] on button "3" at bounding box center [520, 400] width 19 height 19
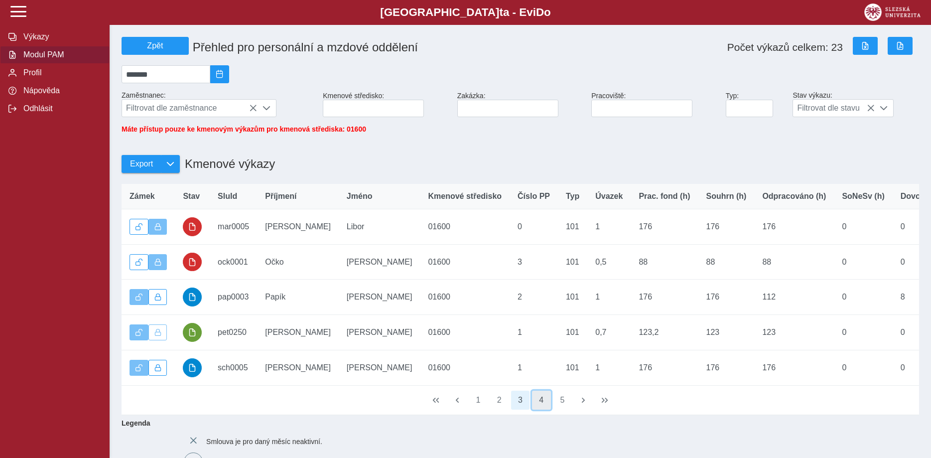
click at [543, 406] on button "4" at bounding box center [541, 400] width 19 height 19
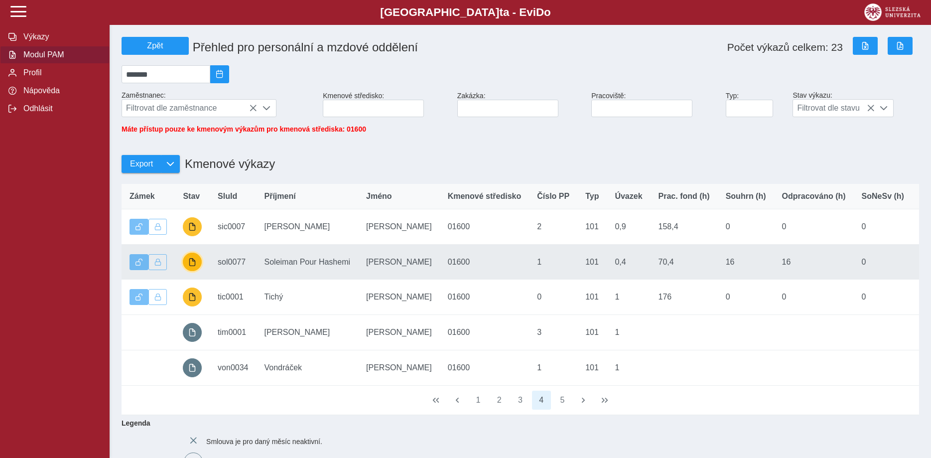
click at [188, 266] on button "button" at bounding box center [192, 262] width 19 height 19
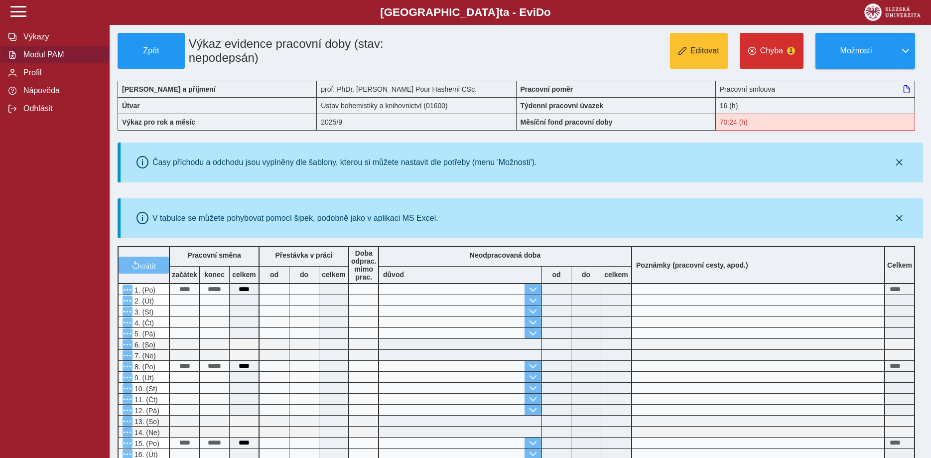
click at [33, 59] on span "Modul PAM" at bounding box center [60, 54] width 81 height 9
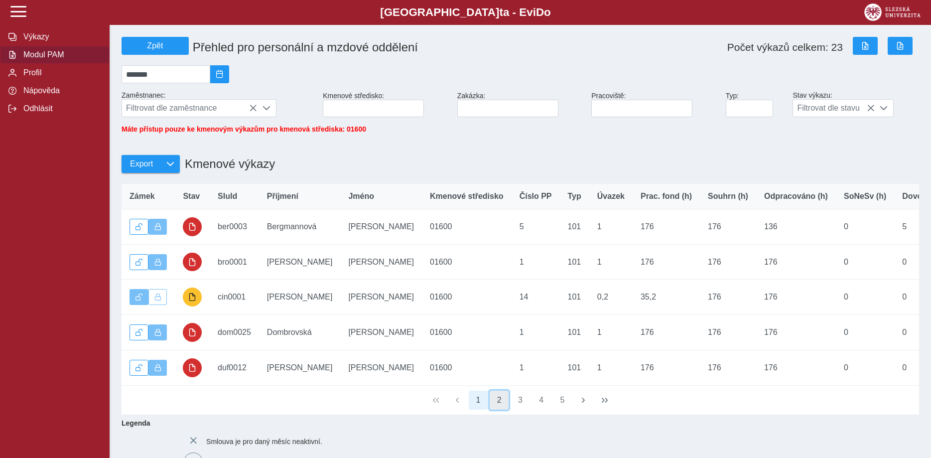
click at [499, 406] on button "2" at bounding box center [499, 400] width 19 height 19
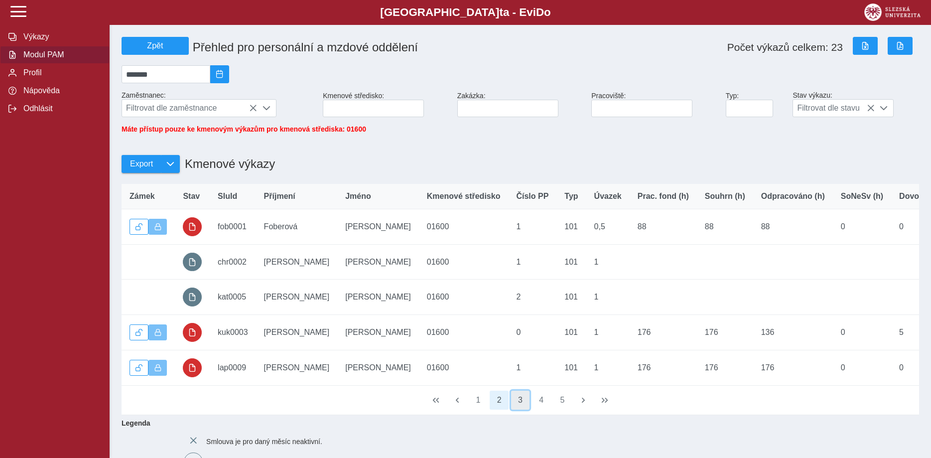
click at [520, 406] on button "3" at bounding box center [520, 400] width 19 height 19
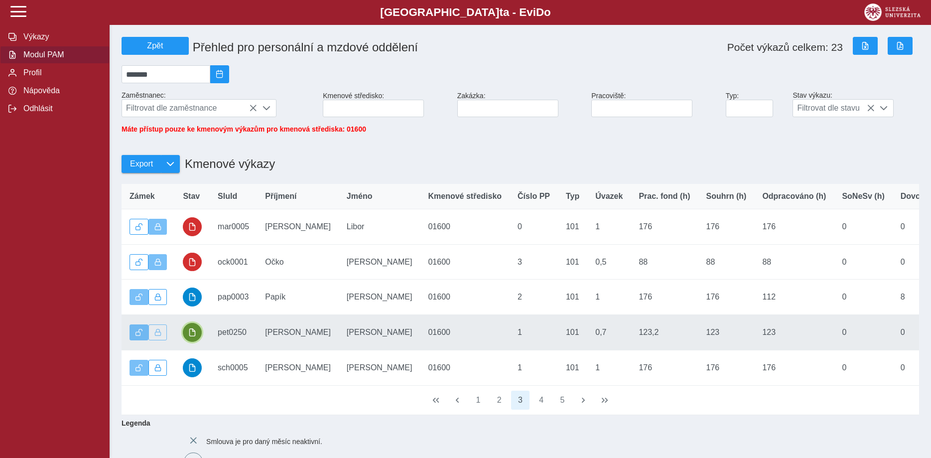
click at [190, 336] on span "button" at bounding box center [192, 332] width 8 height 8
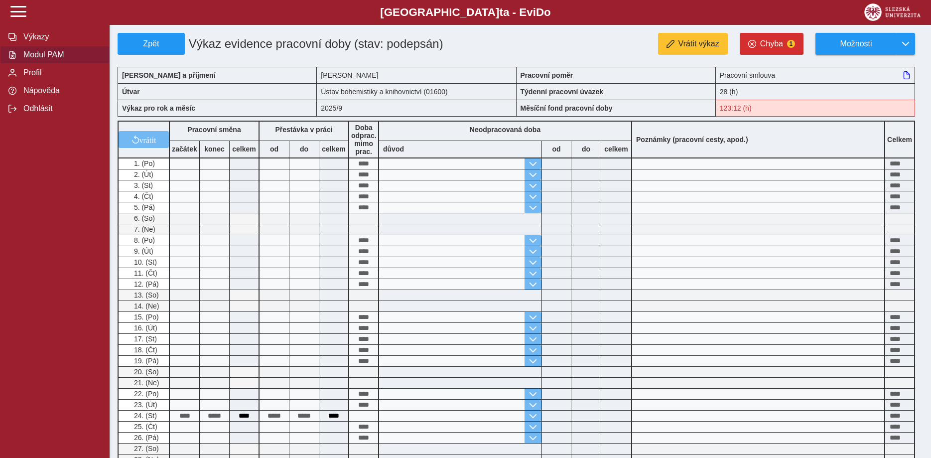
click at [48, 59] on span "Modul PAM" at bounding box center [60, 54] width 81 height 9
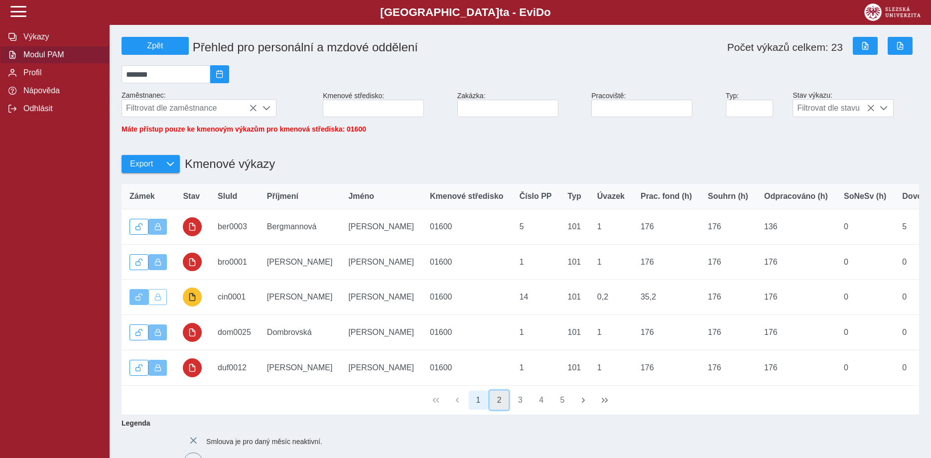
click at [499, 408] on button "2" at bounding box center [499, 400] width 19 height 19
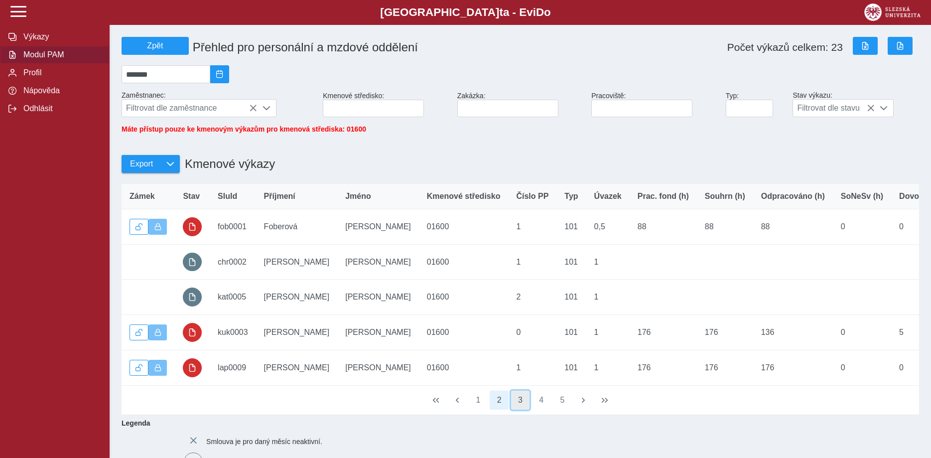
click at [521, 407] on button "3" at bounding box center [520, 400] width 19 height 19
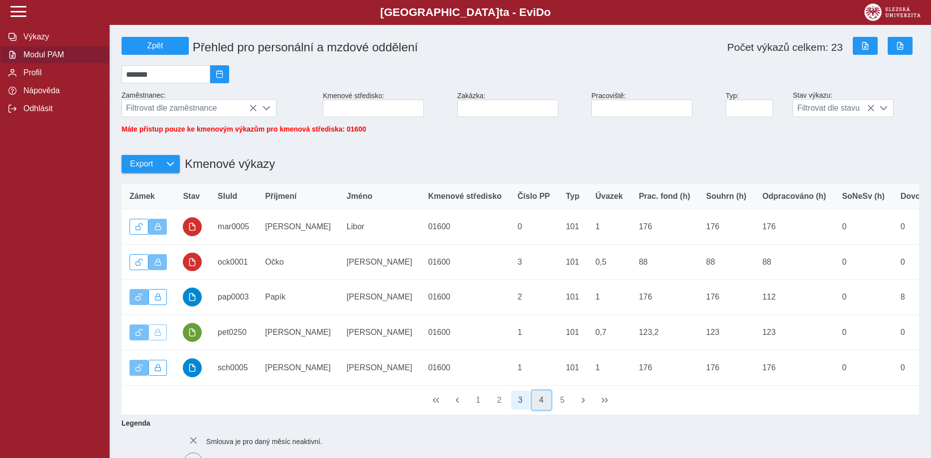
click at [541, 407] on button "4" at bounding box center [541, 400] width 19 height 19
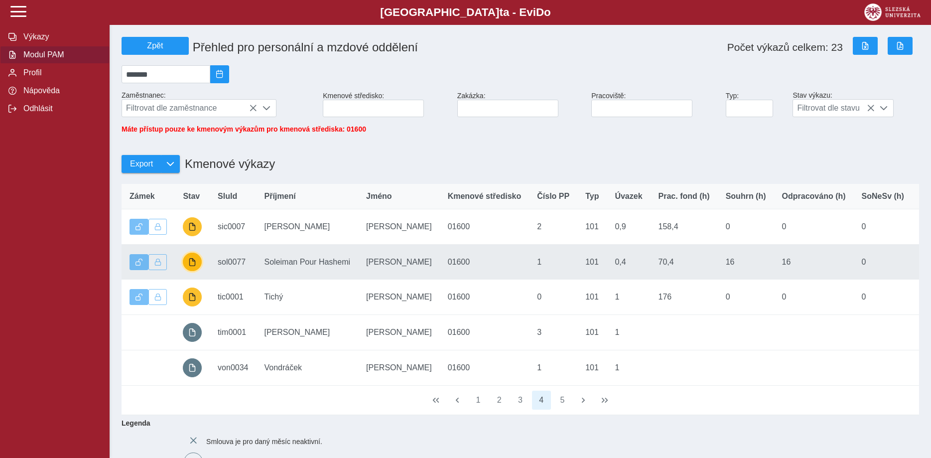
click at [192, 266] on span "button" at bounding box center [192, 262] width 8 height 8
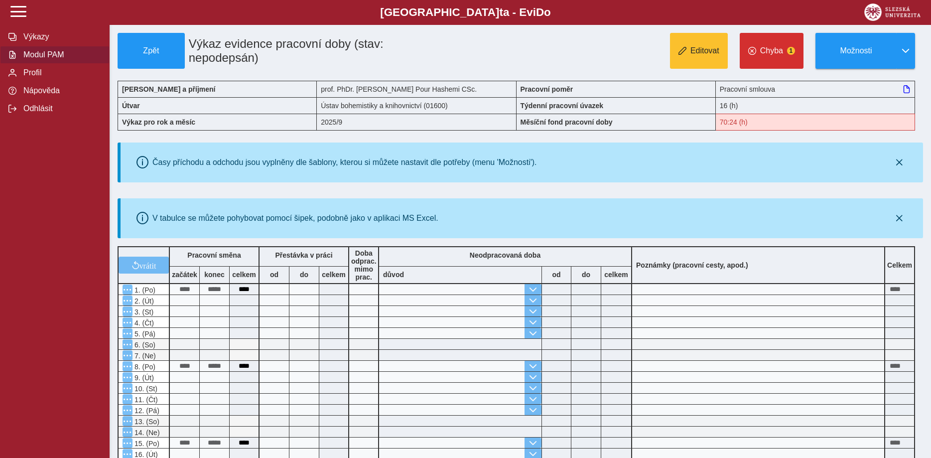
click at [37, 59] on span "Modul PAM" at bounding box center [60, 54] width 81 height 9
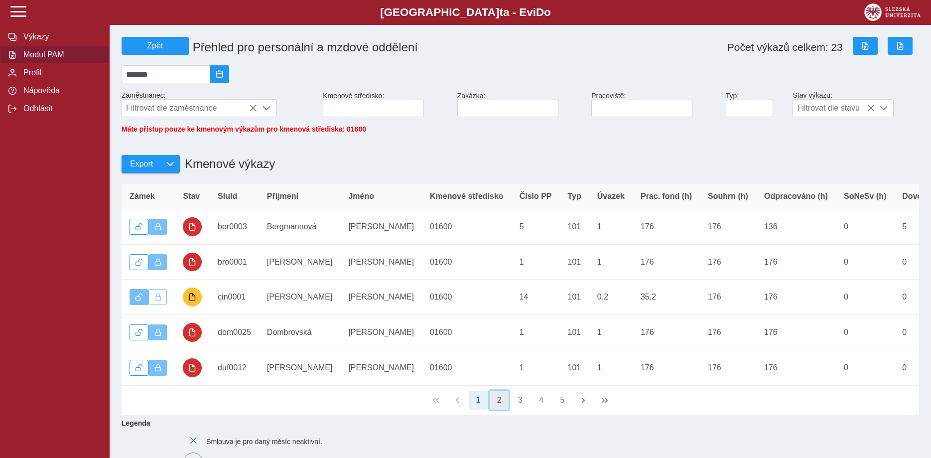
click at [500, 408] on button "2" at bounding box center [499, 400] width 19 height 19
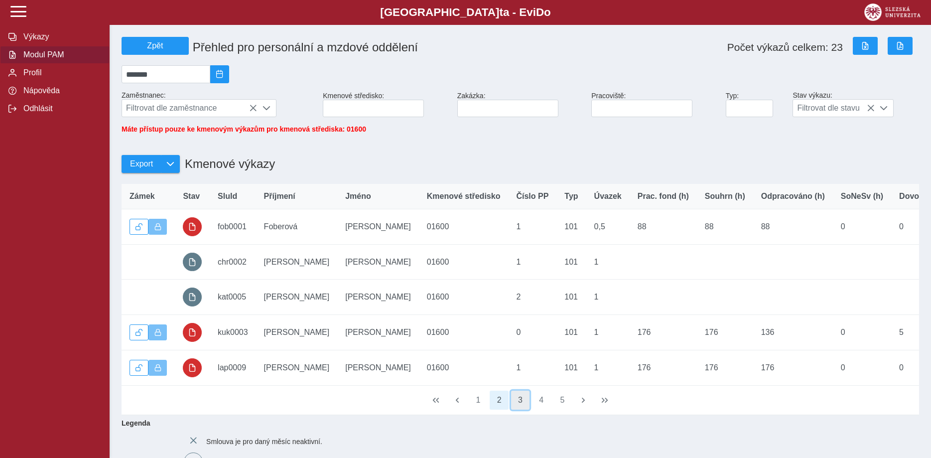
click at [519, 406] on button "3" at bounding box center [520, 400] width 19 height 19
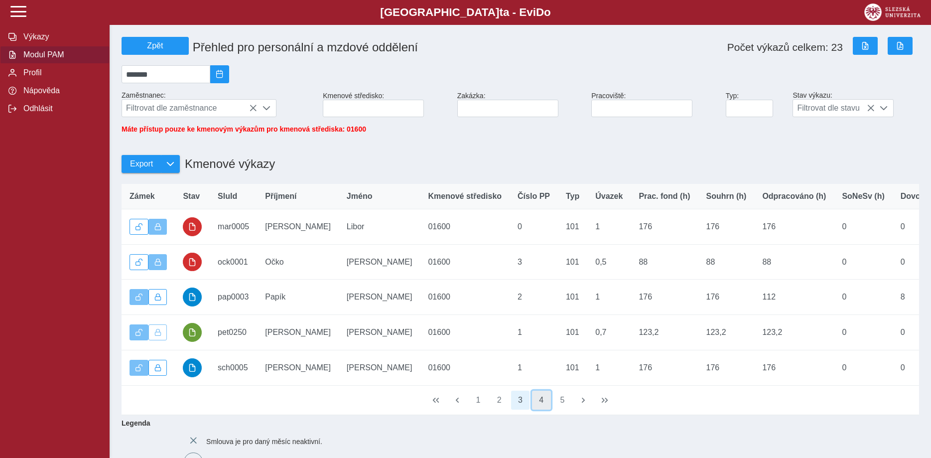
click at [540, 407] on button "4" at bounding box center [541, 400] width 19 height 19
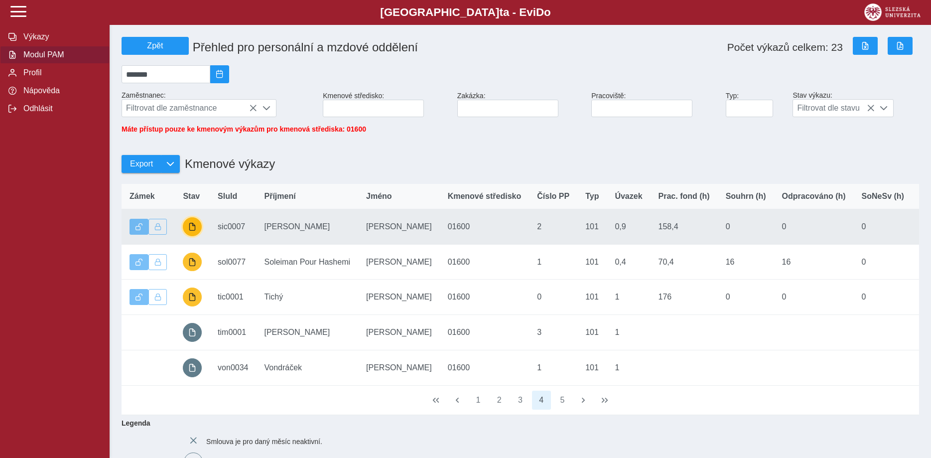
click at [190, 231] on span "button" at bounding box center [192, 227] width 8 height 8
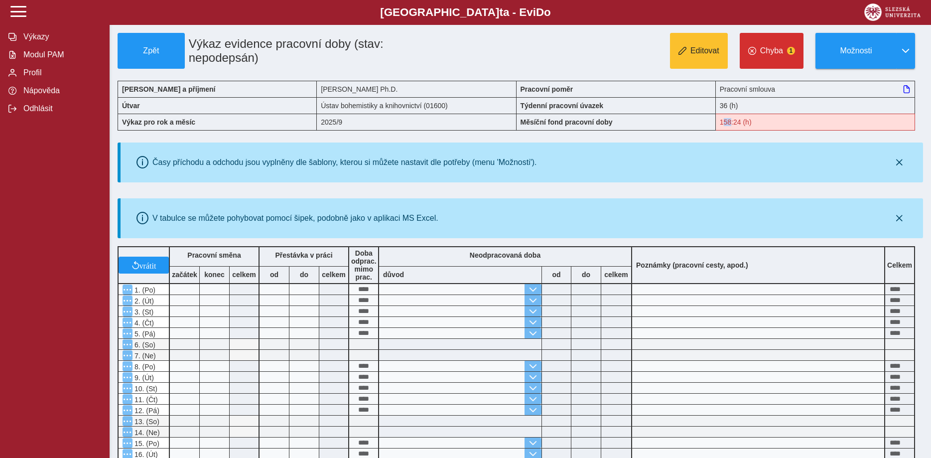
drag, startPoint x: 719, startPoint y: 121, endPoint x: 732, endPoint y: 121, distance: 12.5
click at [728, 121] on div "158:24 (h)" at bounding box center [815, 122] width 199 height 17
drag, startPoint x: 732, startPoint y: 121, endPoint x: 741, endPoint y: 123, distance: 9.6
click at [741, 123] on div "158:24 (h)" at bounding box center [815, 122] width 199 height 17
drag, startPoint x: 720, startPoint y: 123, endPoint x: 741, endPoint y: 123, distance: 21.4
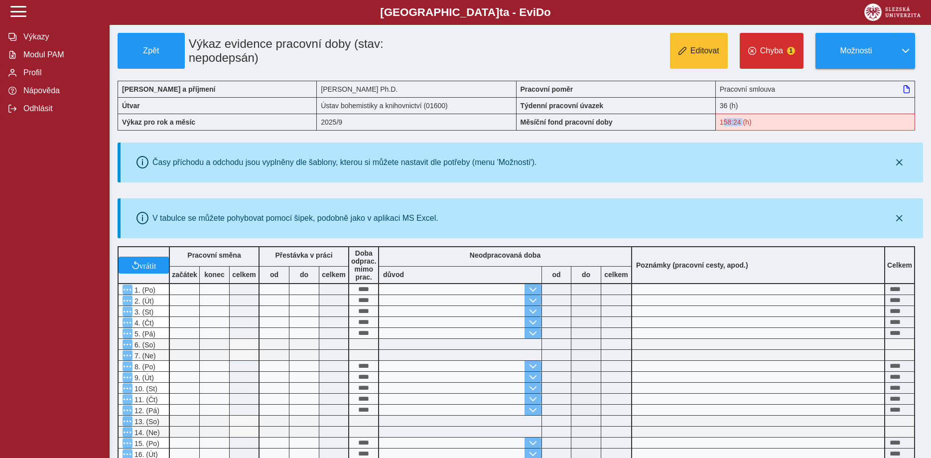
click at [741, 123] on div "158:24 (h)" at bounding box center [815, 122] width 199 height 17
copy div "158:24"
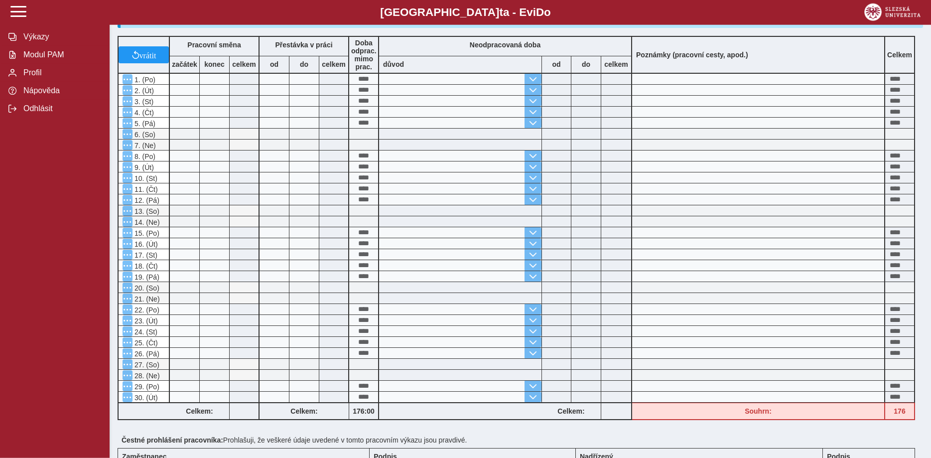
scroll to position [67, 0]
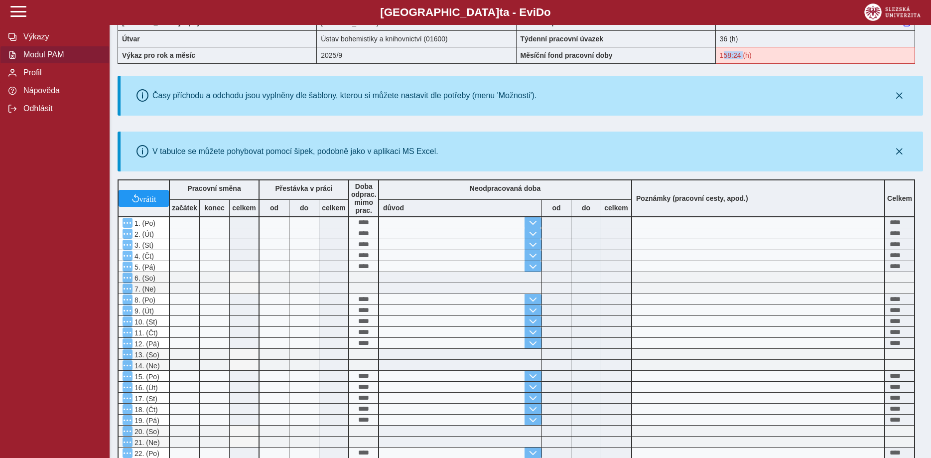
click at [32, 59] on span "Modul PAM" at bounding box center [60, 54] width 81 height 9
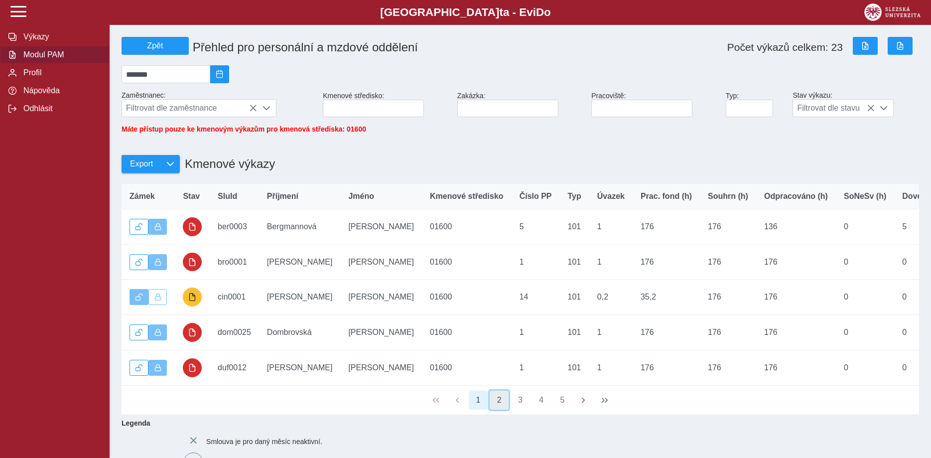
click at [497, 409] on button "2" at bounding box center [499, 400] width 19 height 19
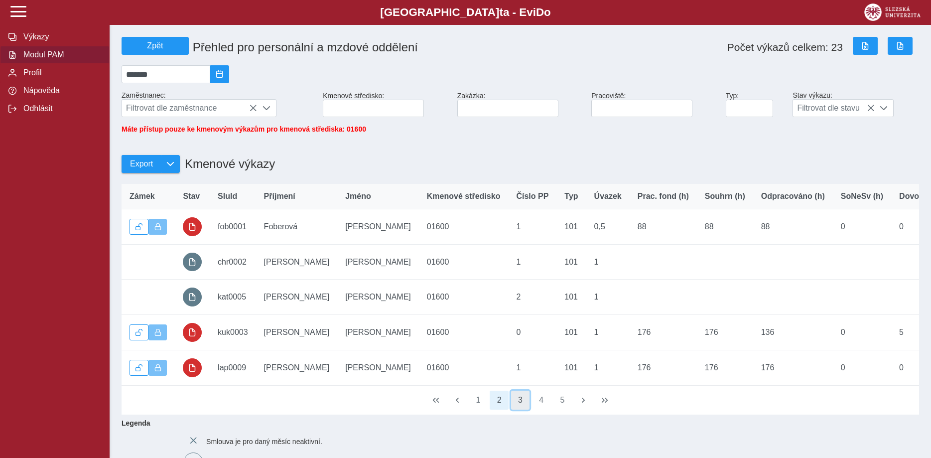
click at [521, 408] on button "3" at bounding box center [520, 400] width 19 height 19
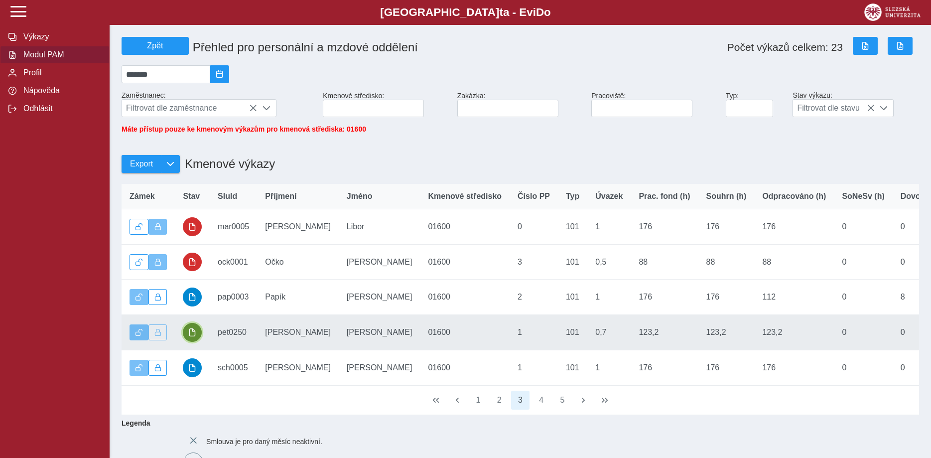
click at [190, 336] on span "button" at bounding box center [192, 332] width 8 height 8
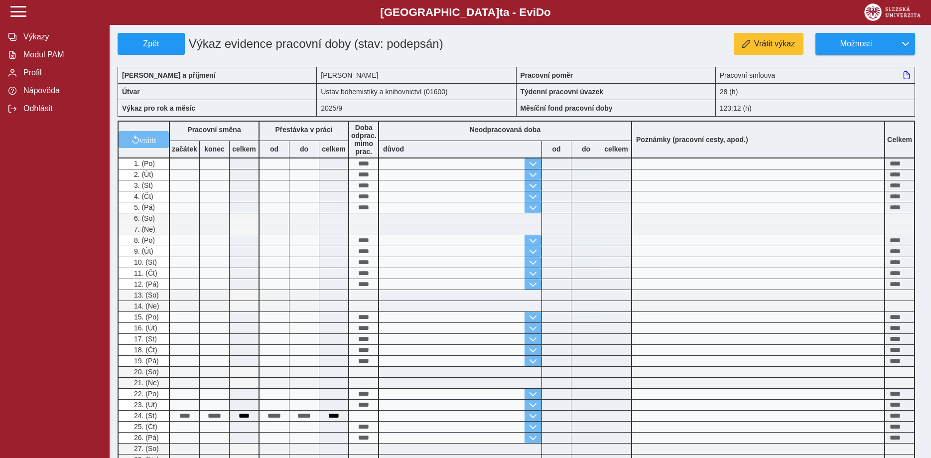
scroll to position [203, 0]
